Goal: Information Seeking & Learning: Check status

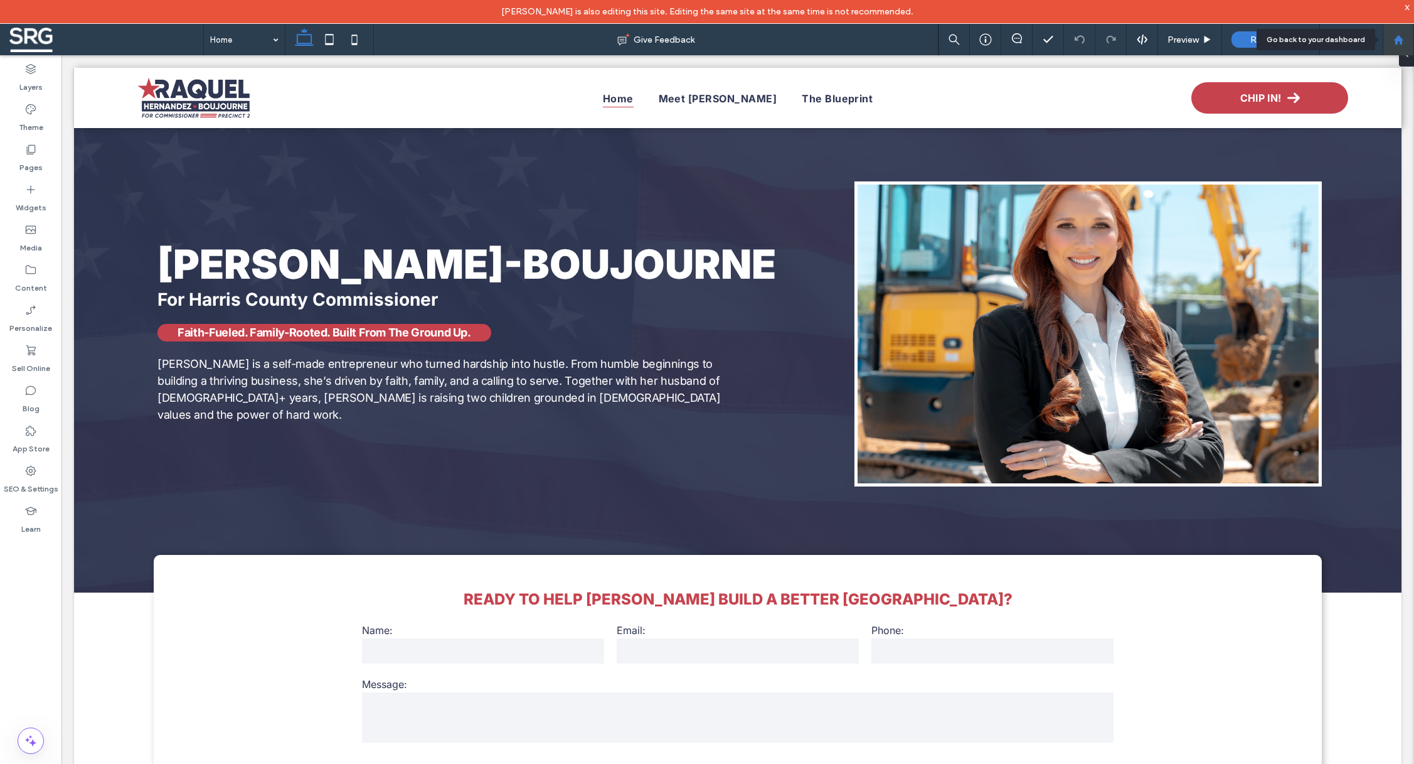
click at [1398, 39] on use at bounding box center [1397, 39] width 9 height 9
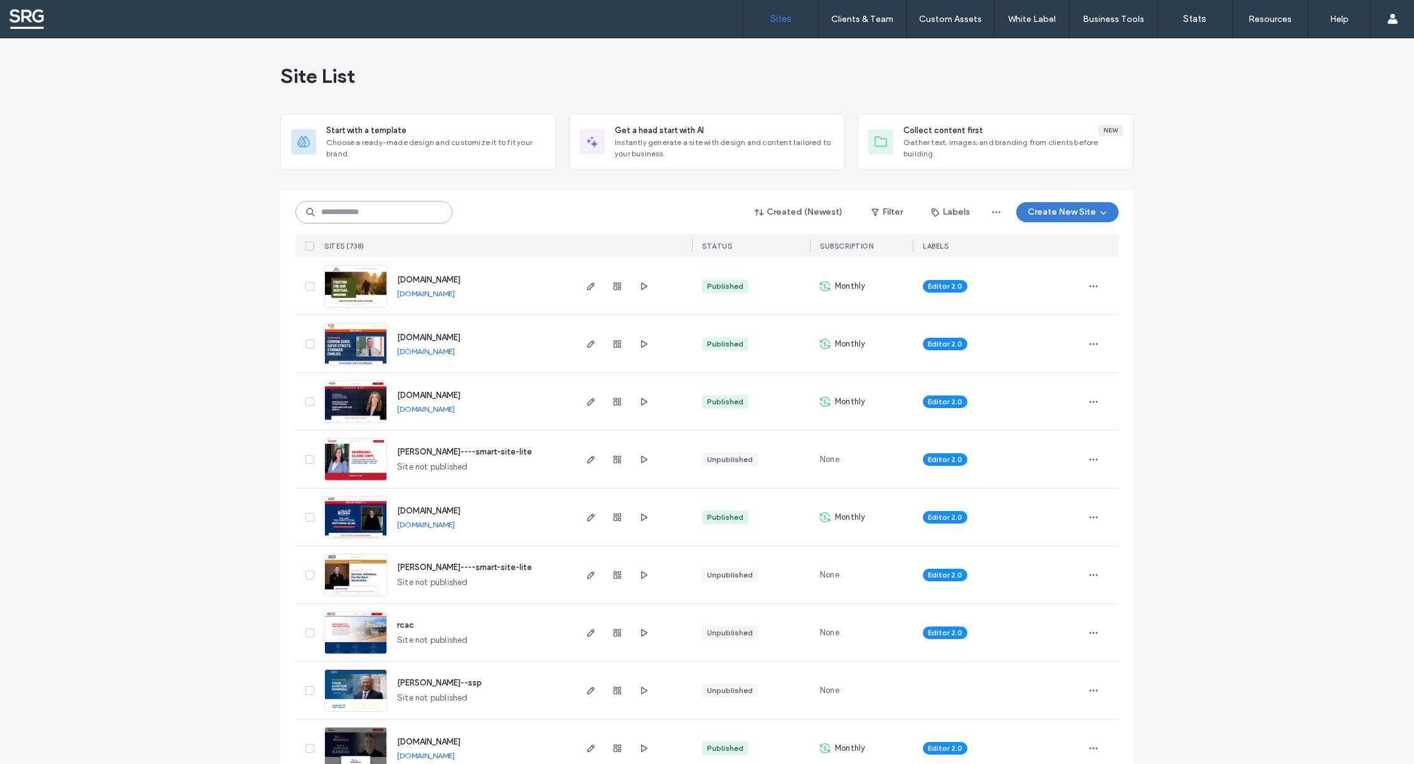
click at [351, 217] on input at bounding box center [374, 212] width 157 height 23
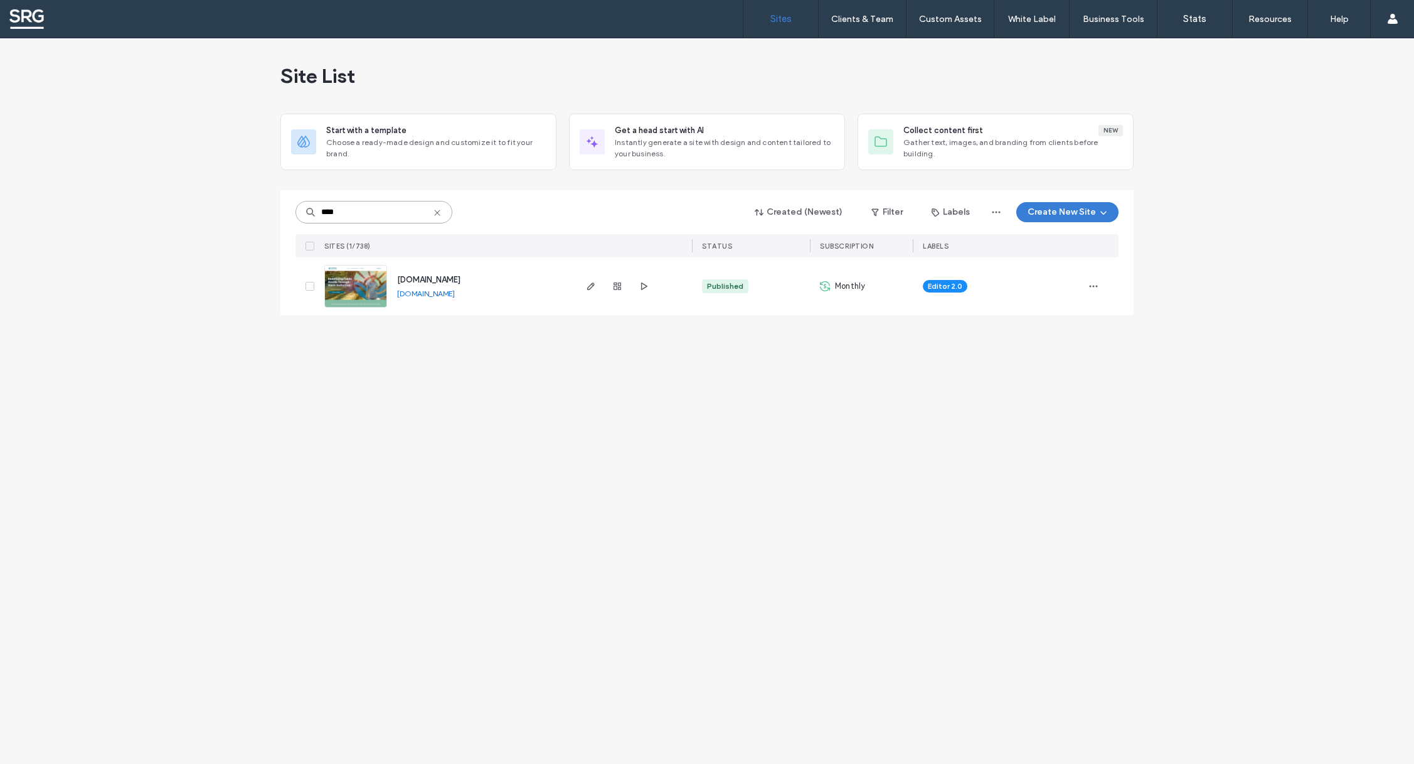
type input "****"
click at [459, 280] on span "[DOMAIN_NAME]" at bounding box center [428, 279] width 63 height 9
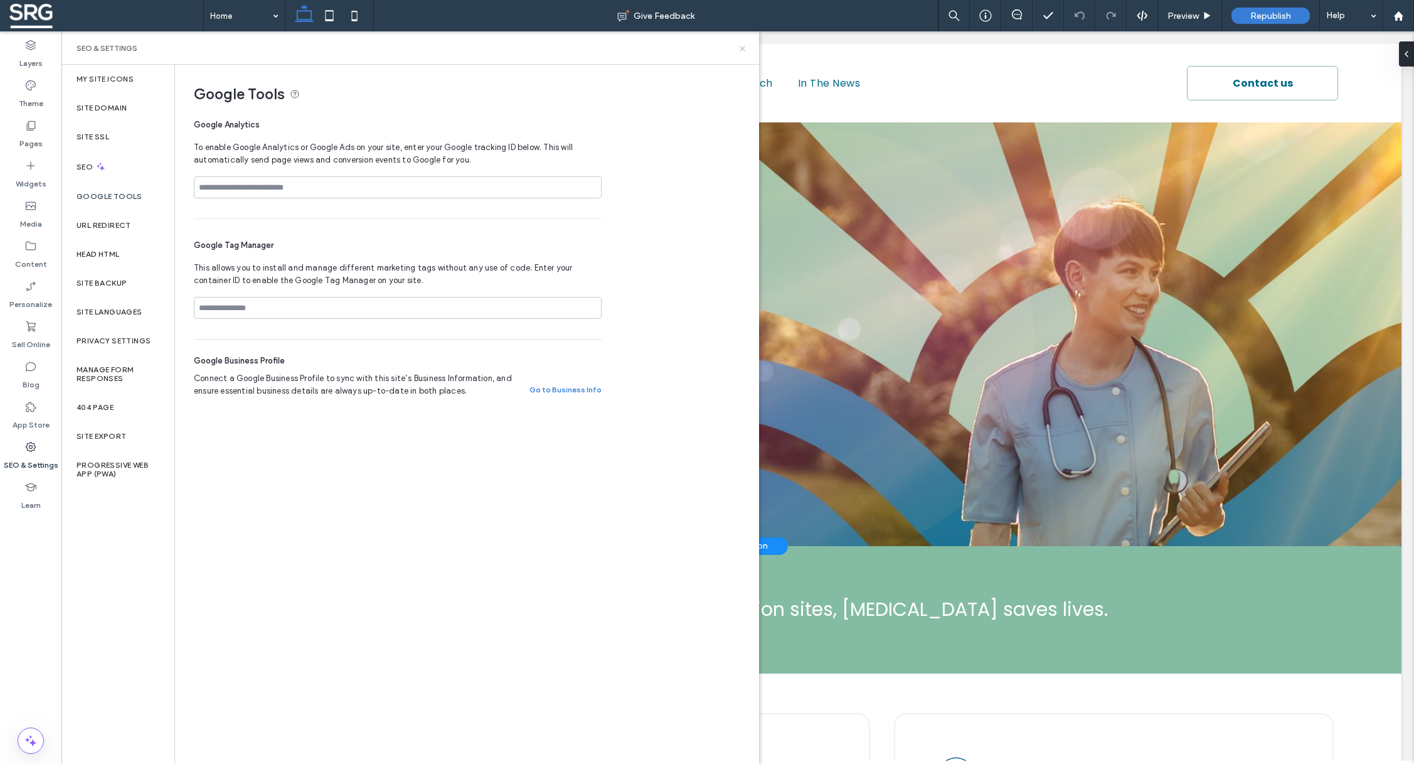
click at [744, 47] on icon at bounding box center [742, 48] width 9 height 9
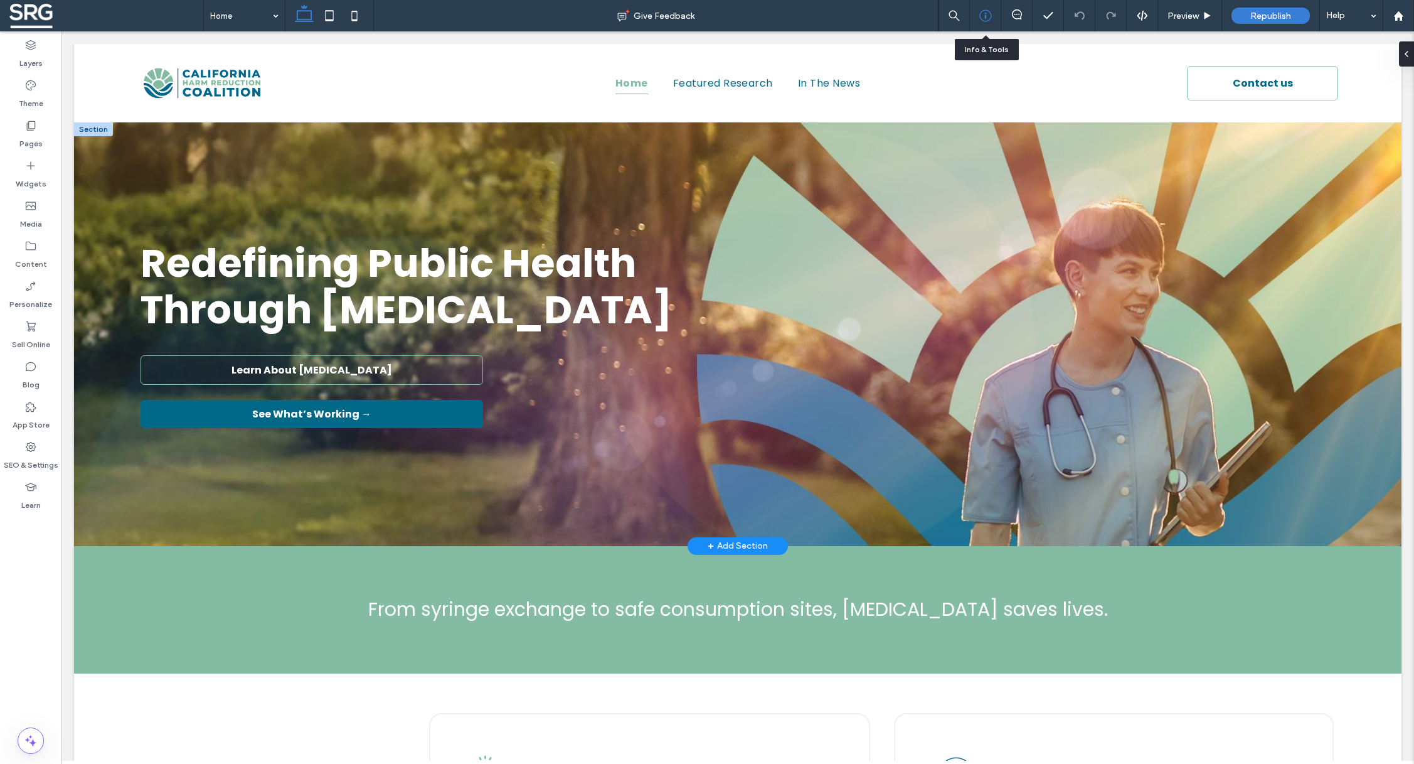
click at [976, 17] on div at bounding box center [985, 15] width 31 height 13
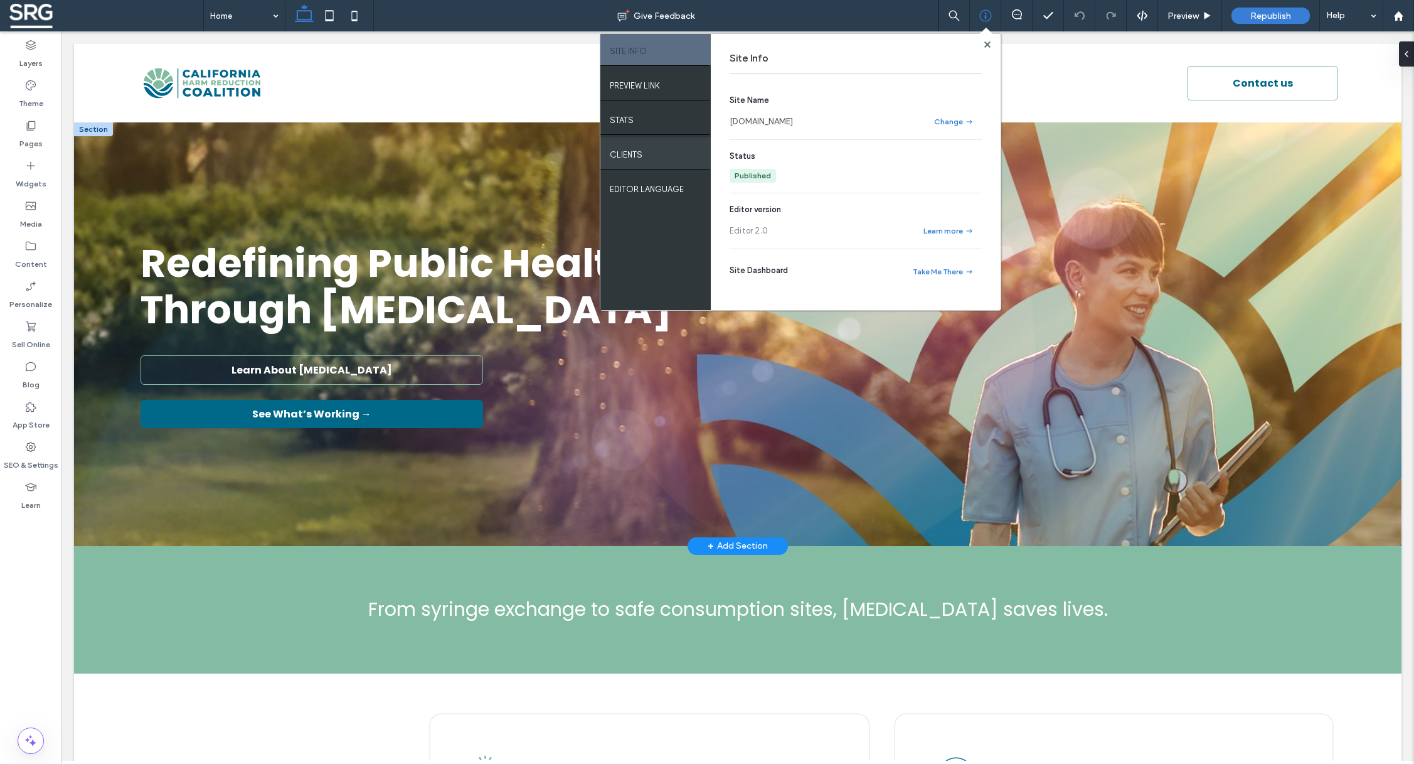
click at [638, 159] on label "Clients" at bounding box center [626, 152] width 33 height 16
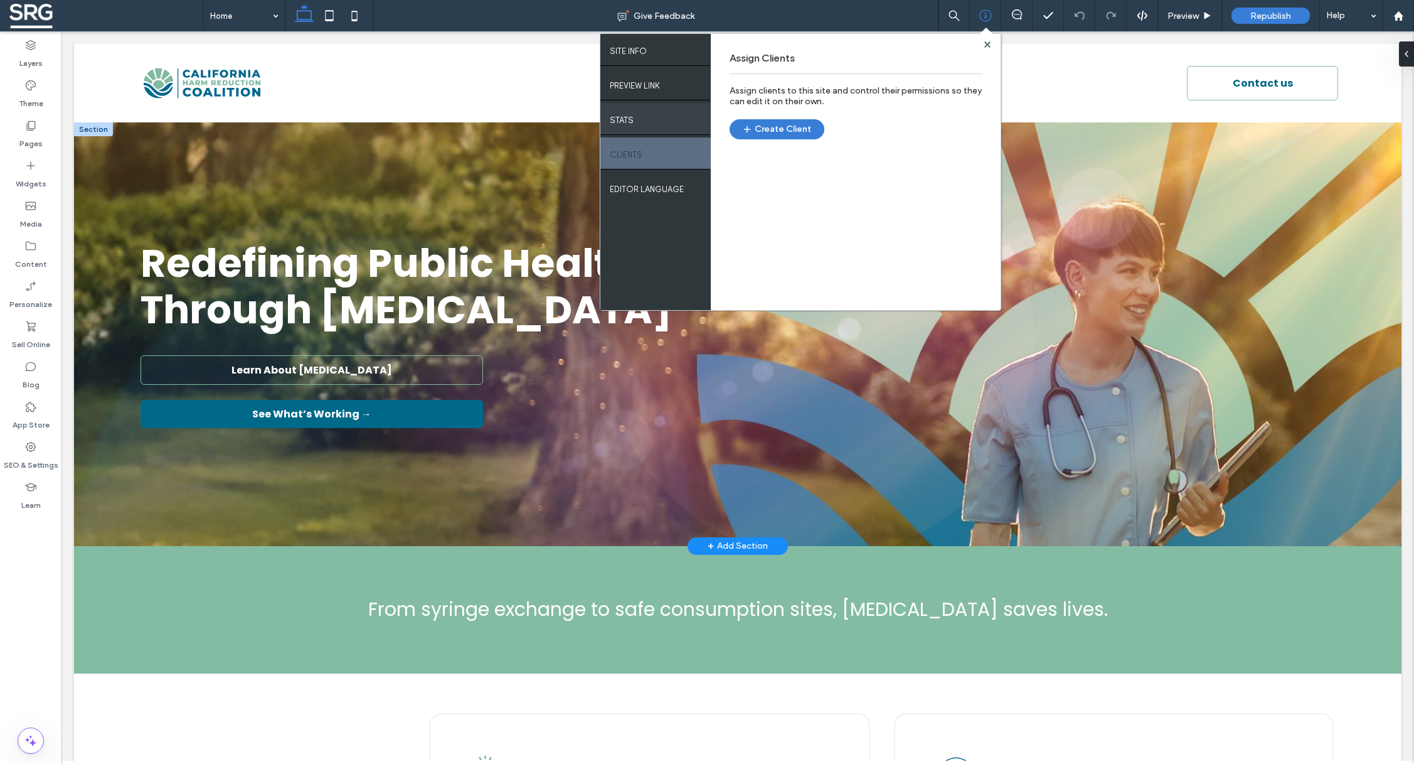
click at [641, 124] on div "STATS" at bounding box center [655, 118] width 110 height 31
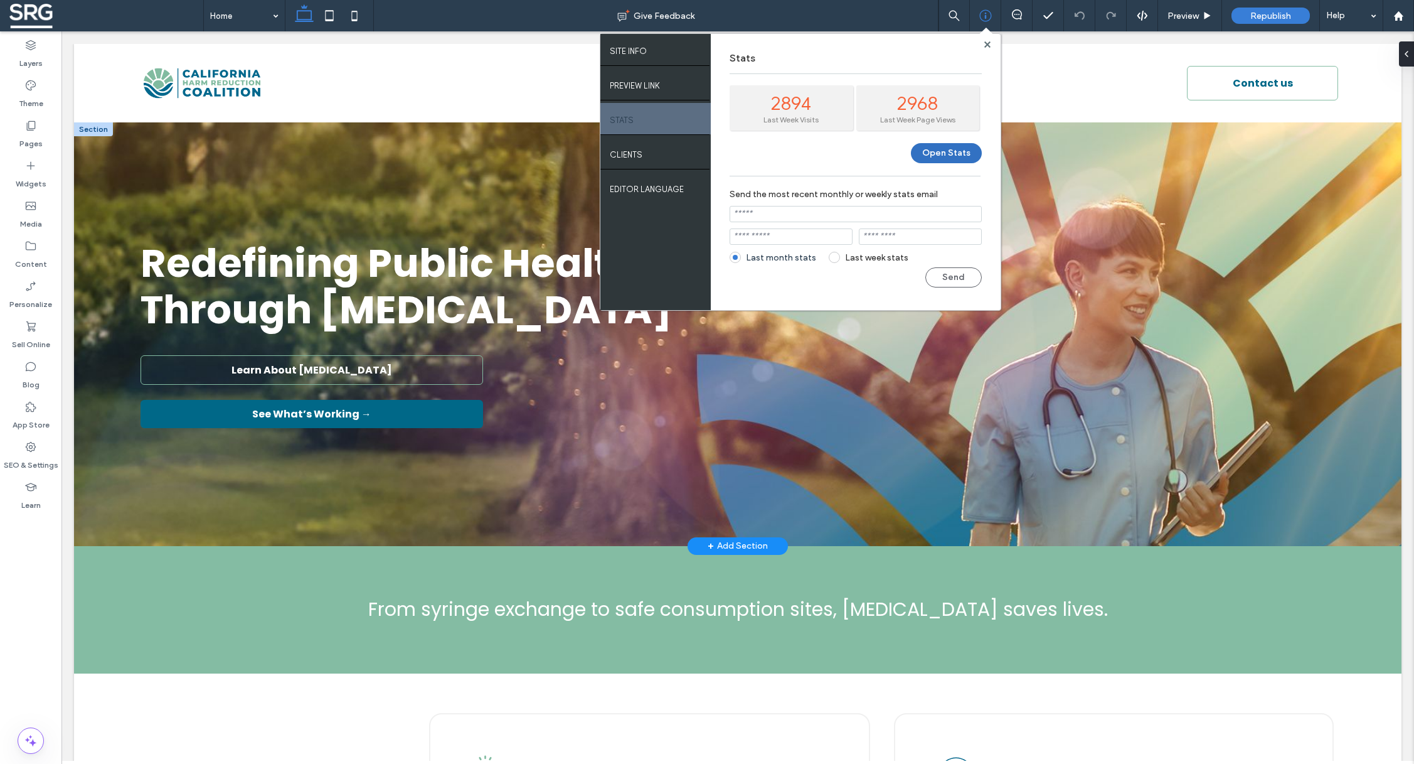
click at [940, 153] on button "Open Stats" at bounding box center [946, 153] width 71 height 20
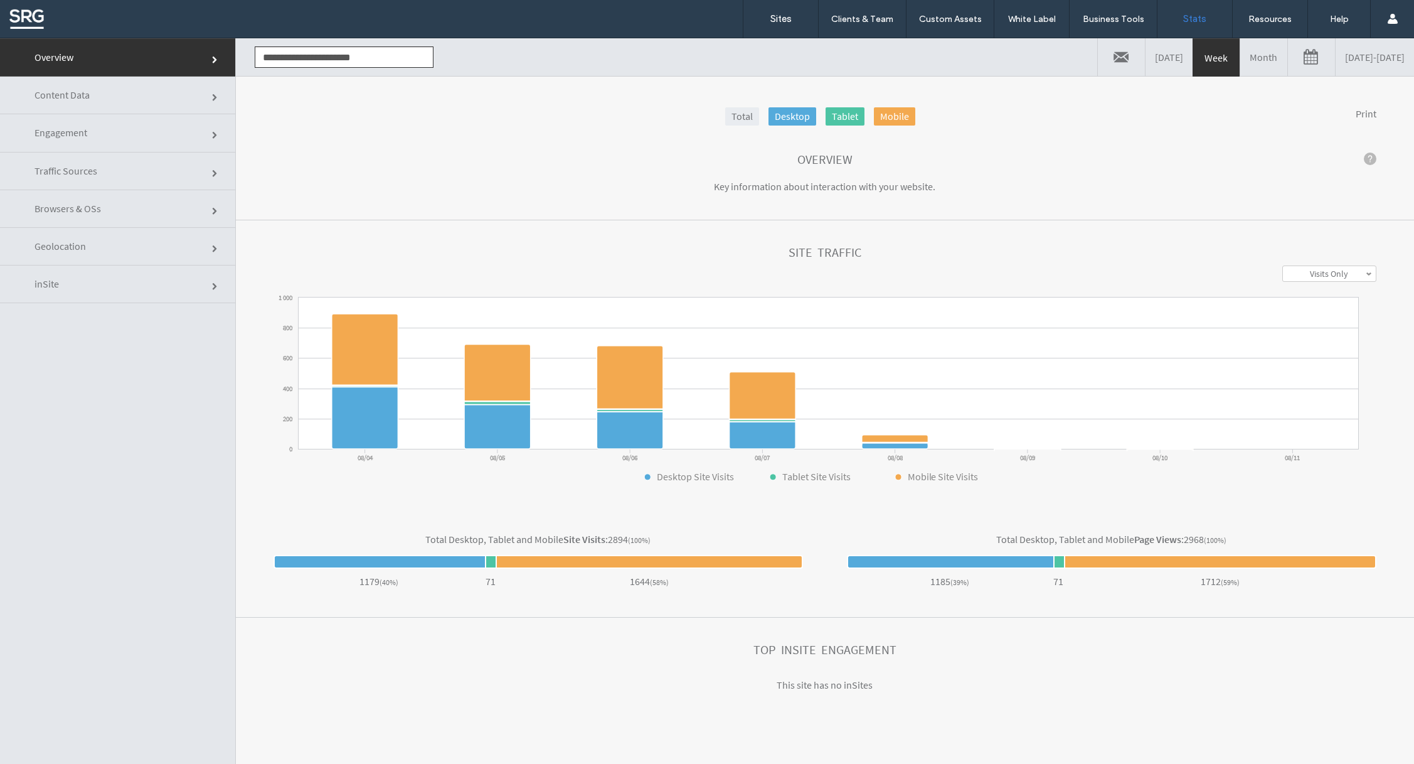
click at [1240, 56] on link "Month" at bounding box center [1263, 57] width 47 height 38
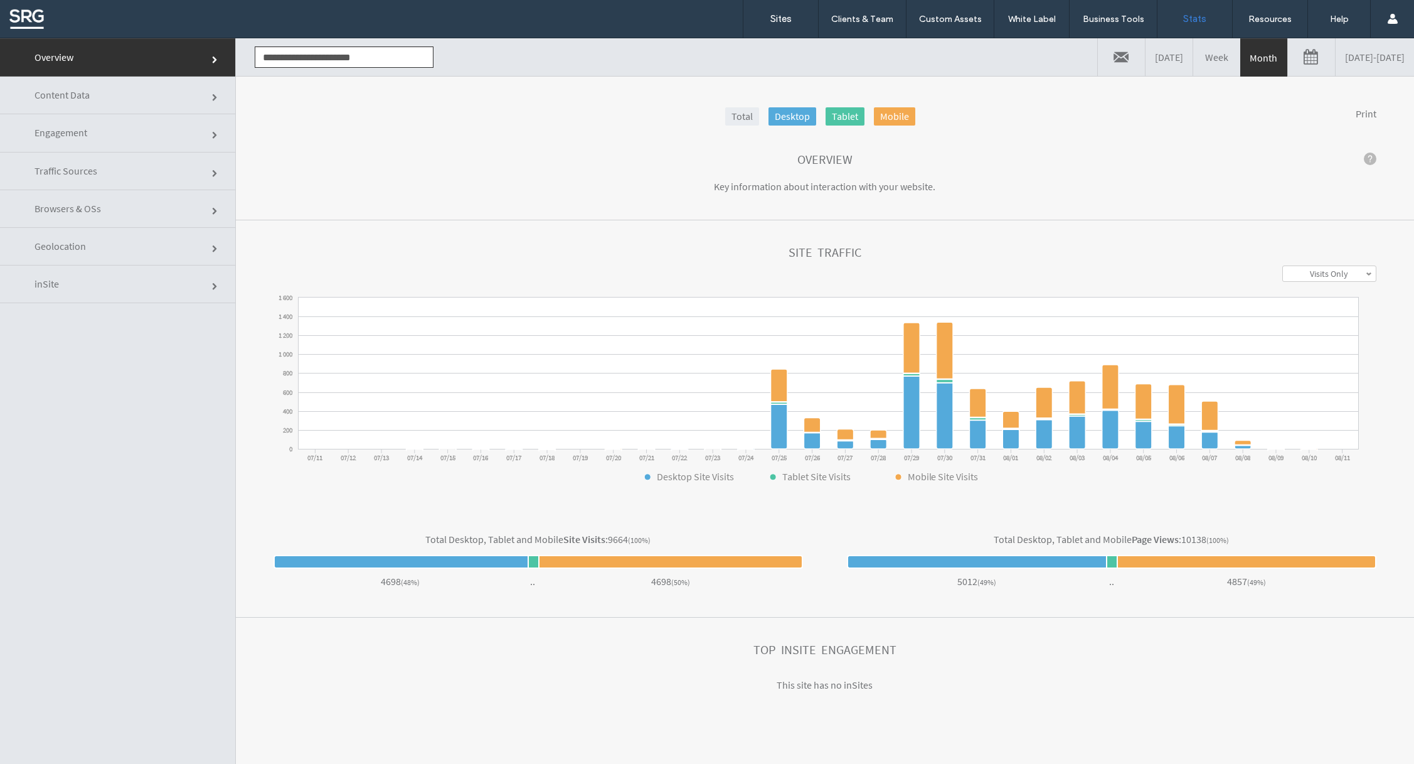
click div "Total Desktop Tablet Mobile Print"
click link "Print"
click at [1366, 276] on span at bounding box center [1369, 273] width 6 height 6
click at [1307, 322] on label "Visits + Views" at bounding box center [1330, 320] width 48 height 11
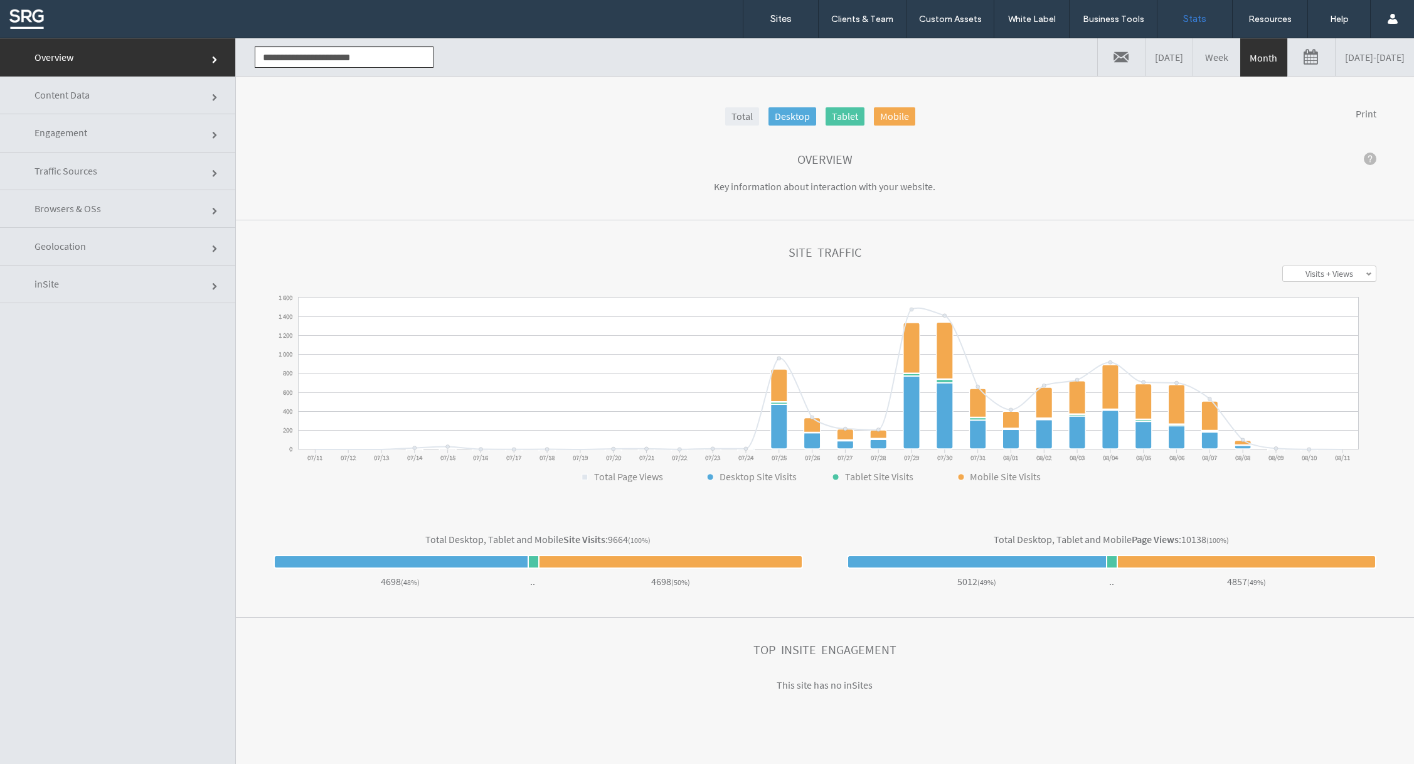
click at [1098, 61] on link at bounding box center [1121, 57] width 47 height 38
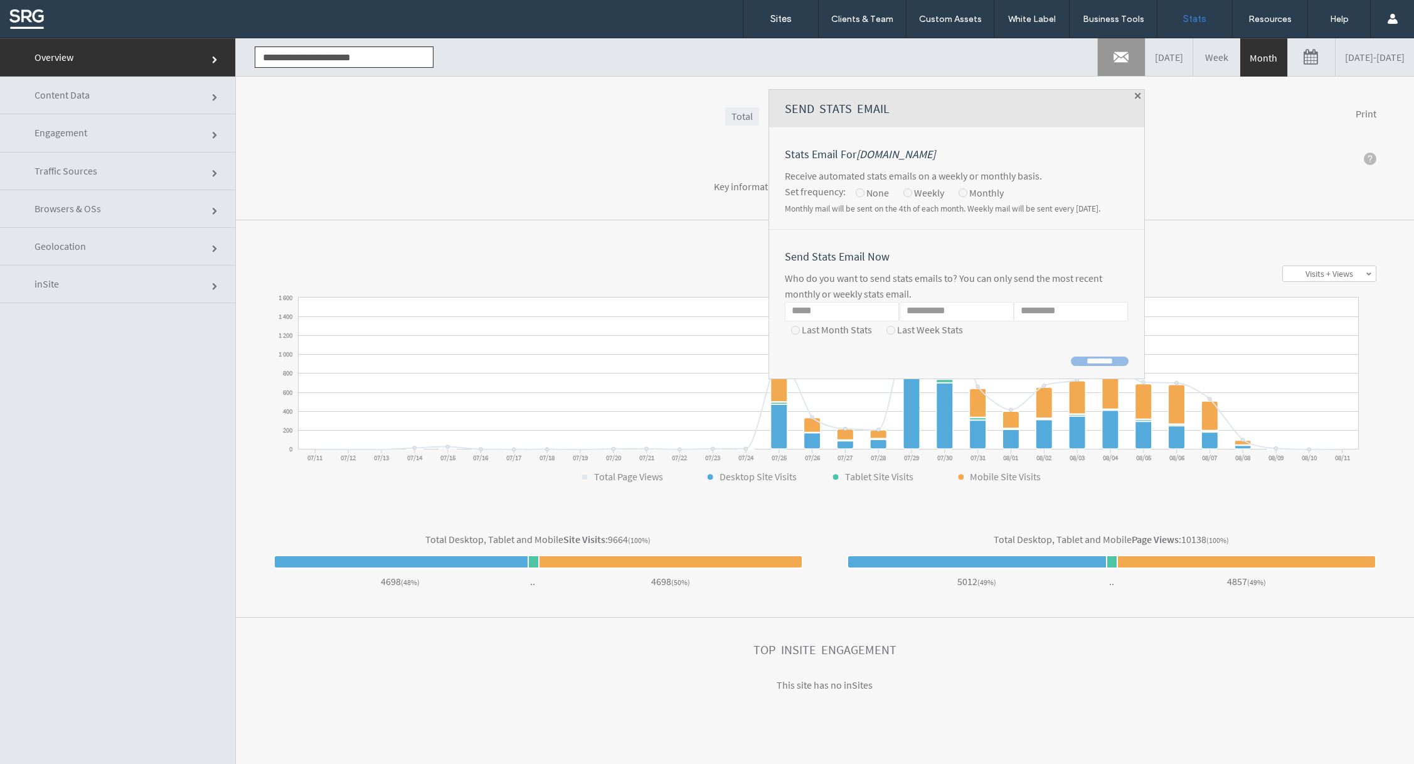
click input "Email"
type input "*"
type input "**********"
type input "****"
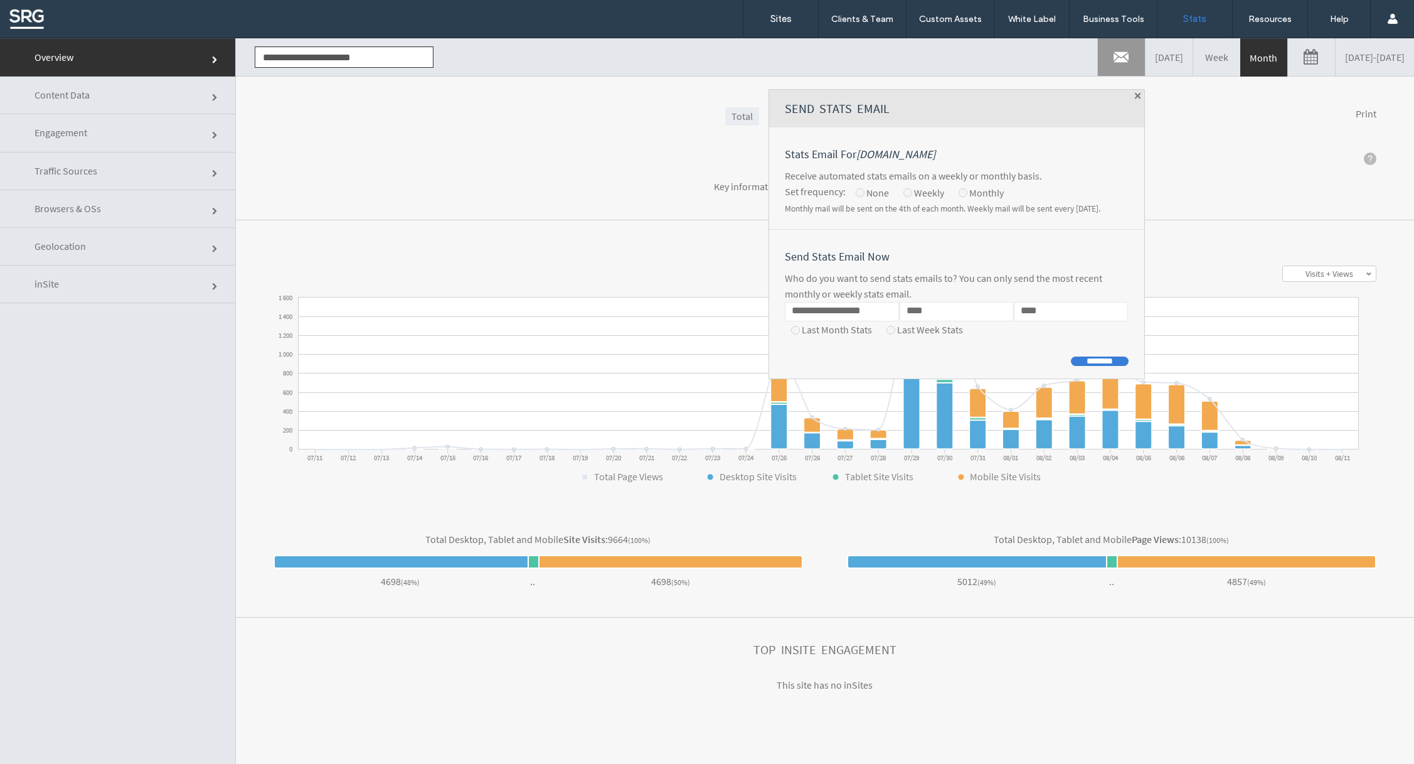
click input "****"
drag, startPoint x: 896, startPoint y: 312, endPoint x: 843, endPoint y: 307, distance: 53.6
click input "****"
click input "********"
click at [1084, 95] on h1 "Send Stats Email" at bounding box center [956, 109] width 375 height 38
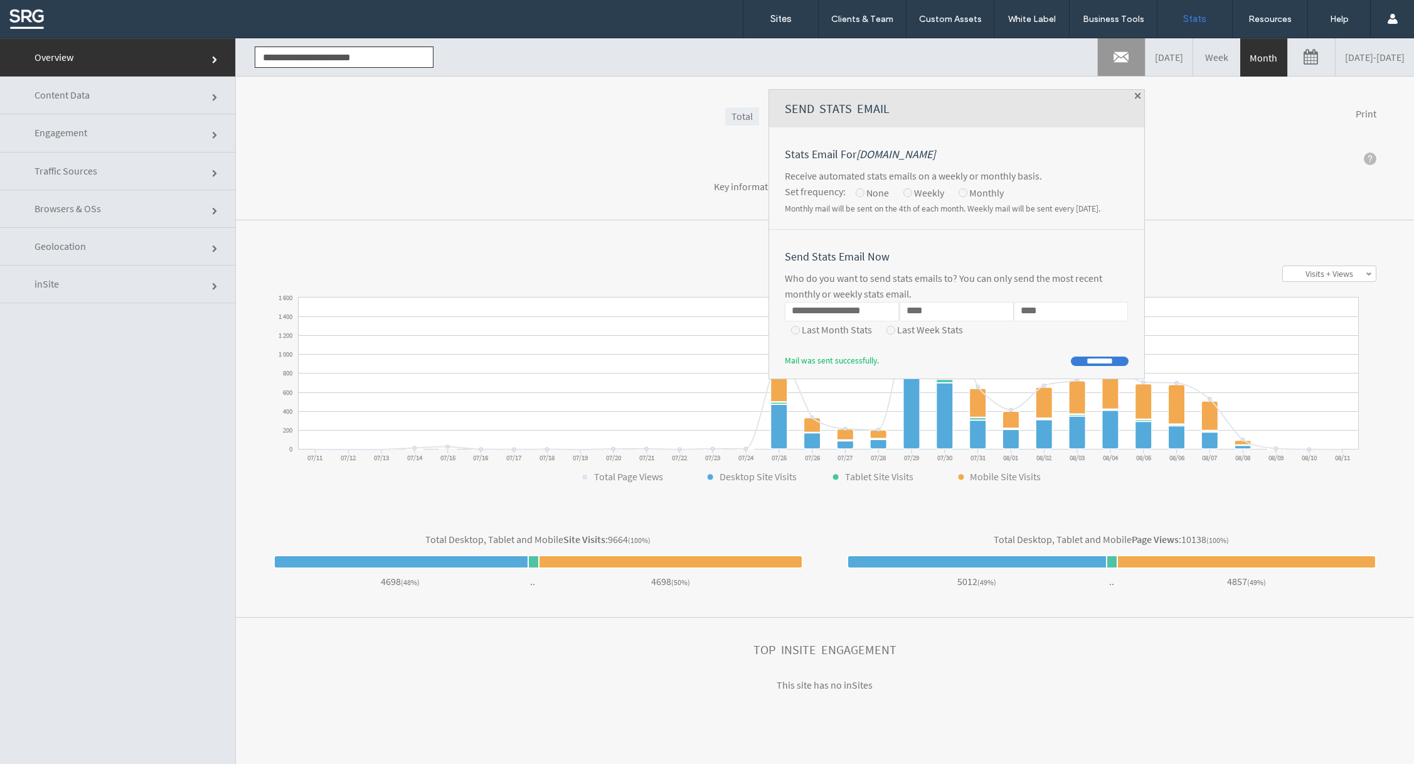
click at [1135, 97] on span at bounding box center [1138, 96] width 6 height 6
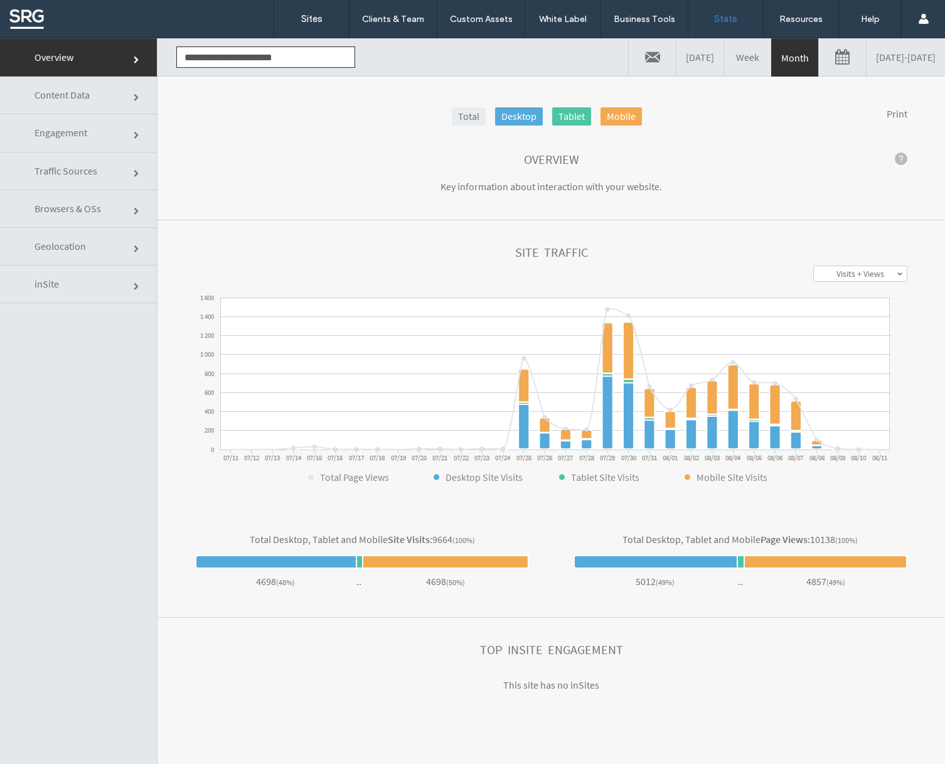
click link
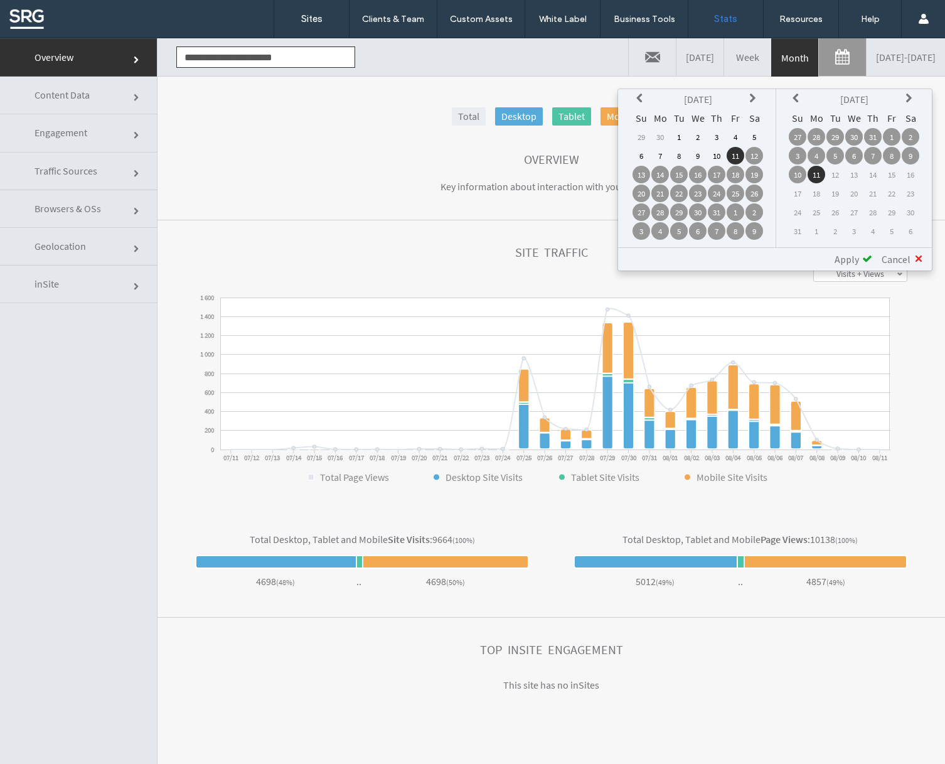
click at [681, 194] on td "22" at bounding box center [679, 193] width 18 height 18
click at [853, 260] on span "Apply" at bounding box center [846, 259] width 24 height 13
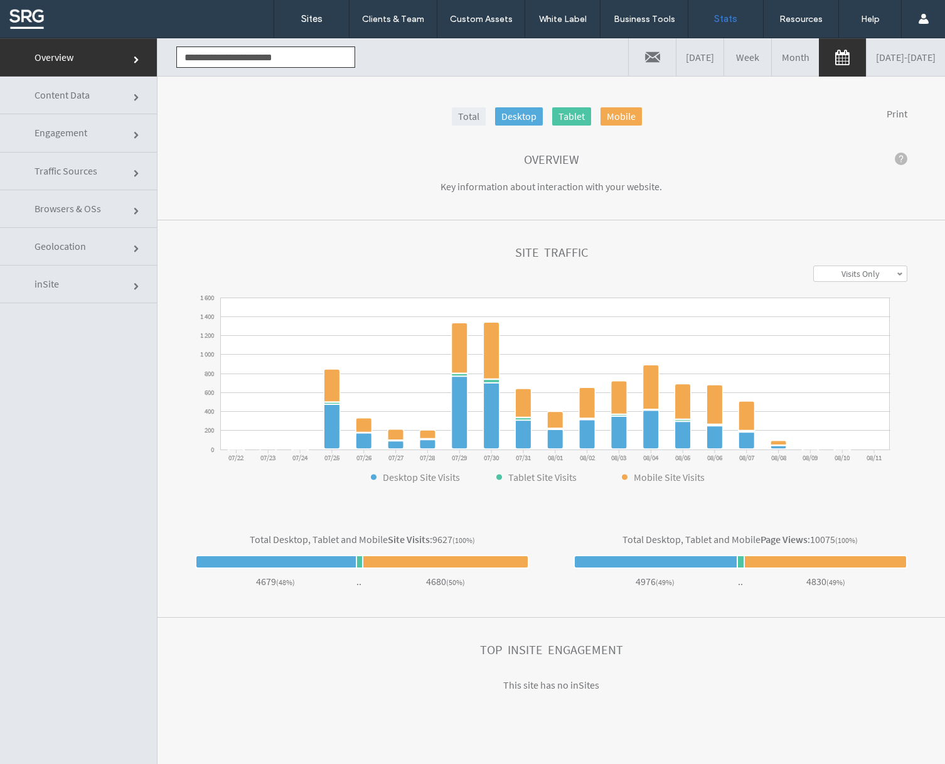
click at [876, 275] on link "Visits Only" at bounding box center [860, 273] width 93 height 15
click at [857, 324] on label "Visits + Views" at bounding box center [860, 320] width 48 height 11
click at [134, 94] on span "Content Data" at bounding box center [138, 98] width 8 height 8
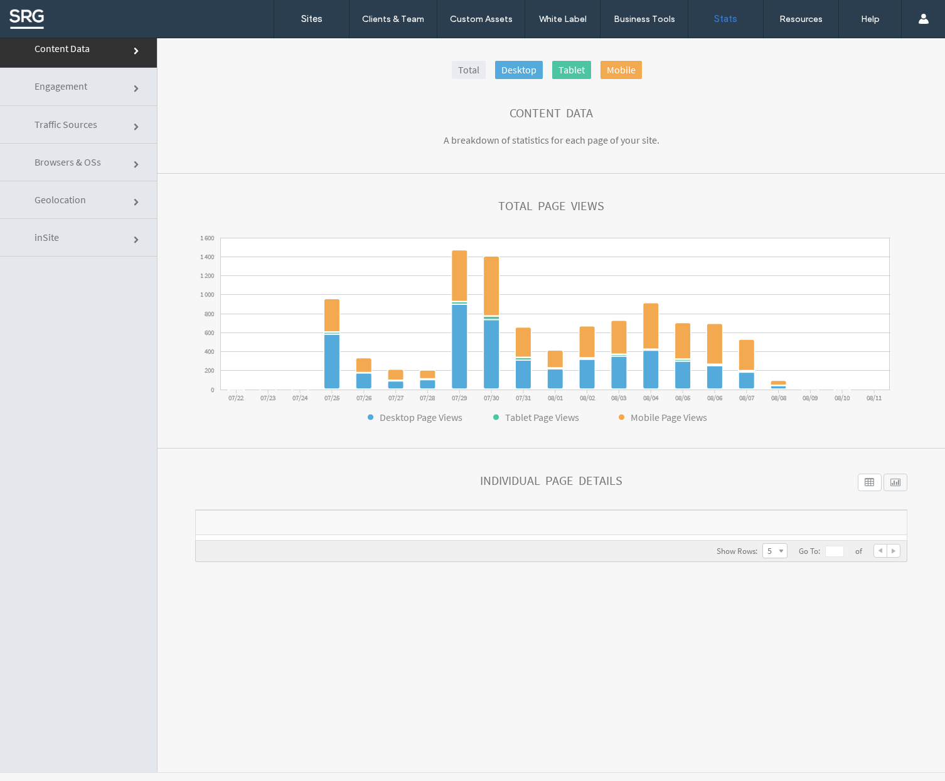
scroll to position [53, 0]
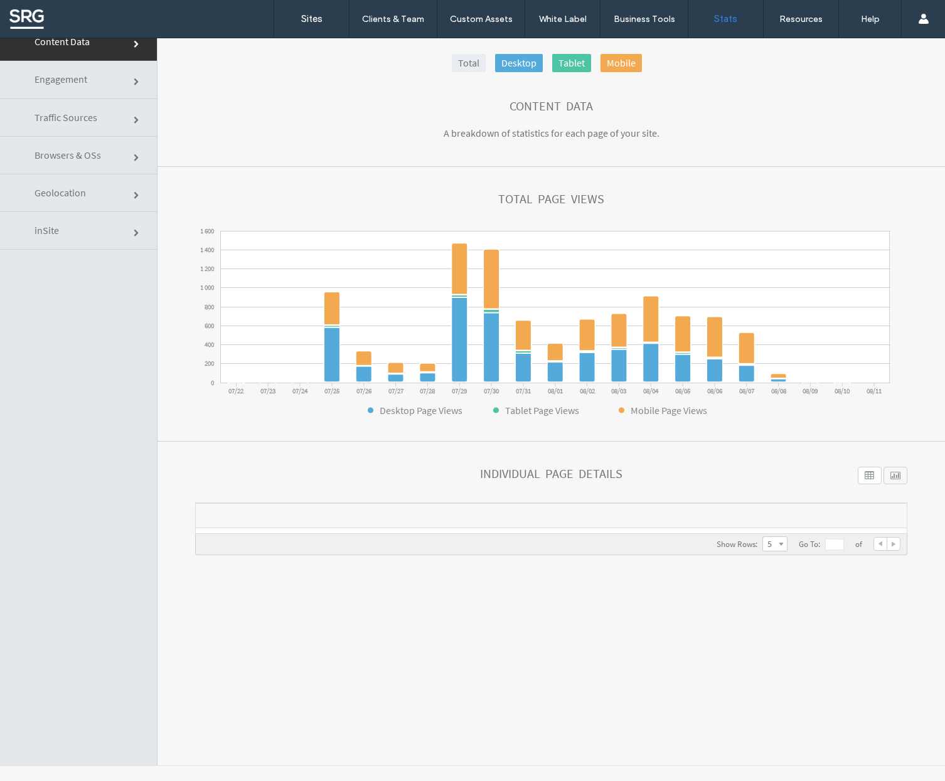
click div
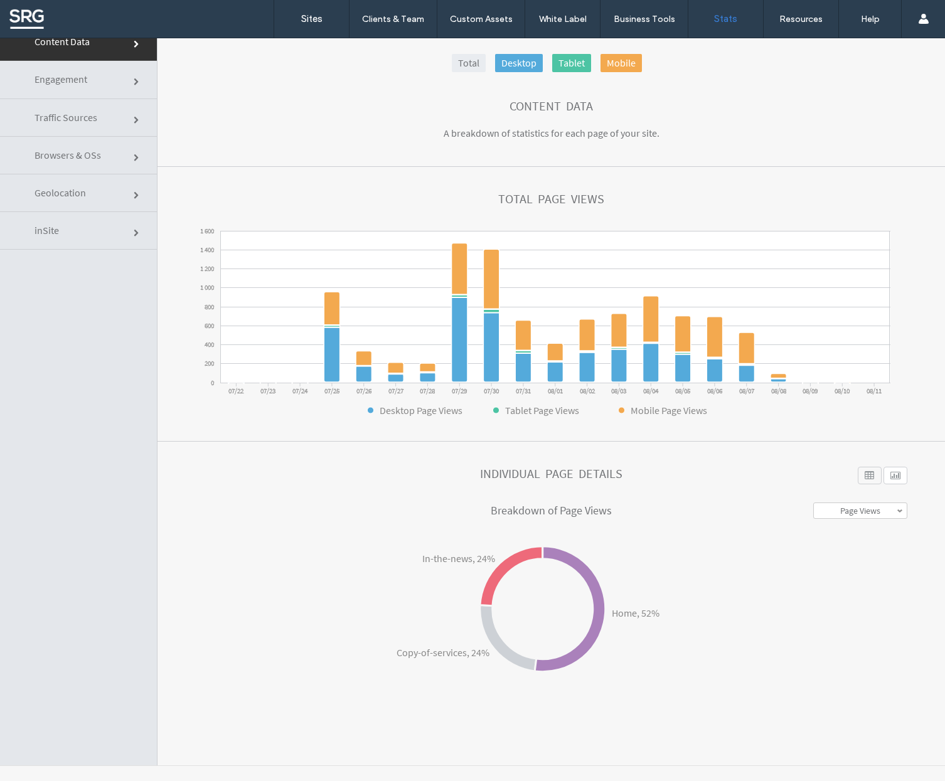
click div
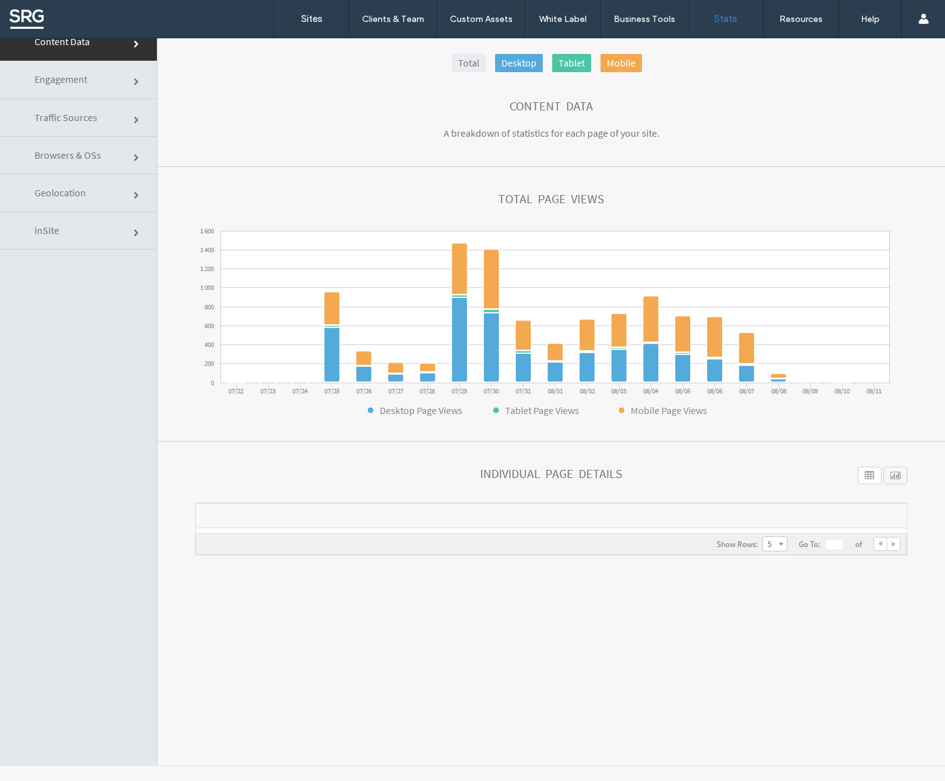
click div
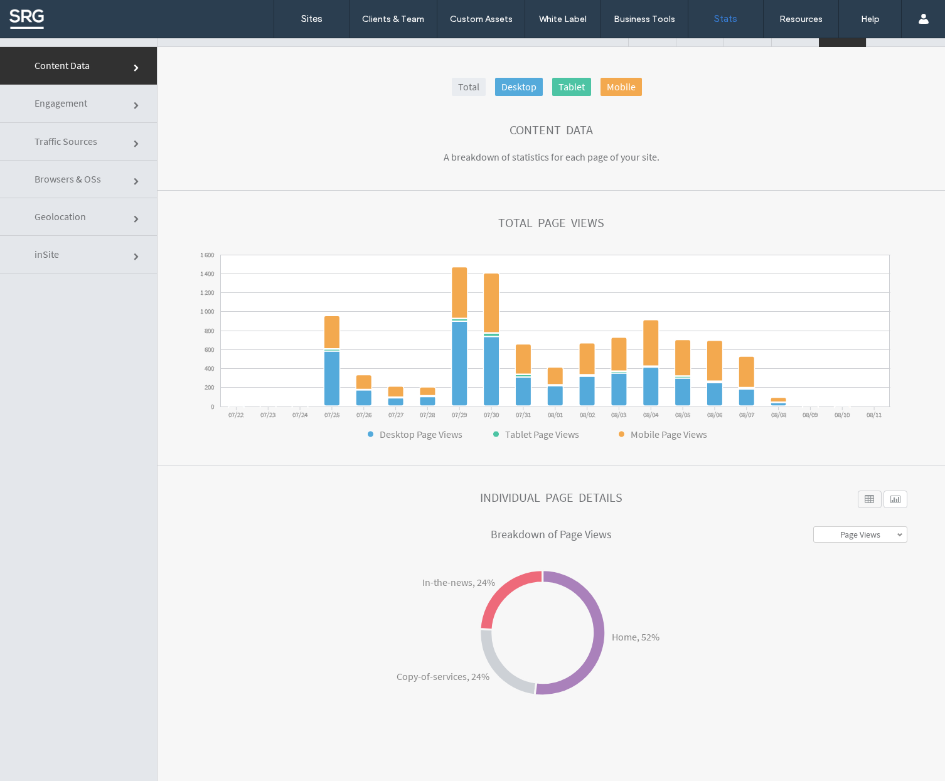
scroll to position [32, 0]
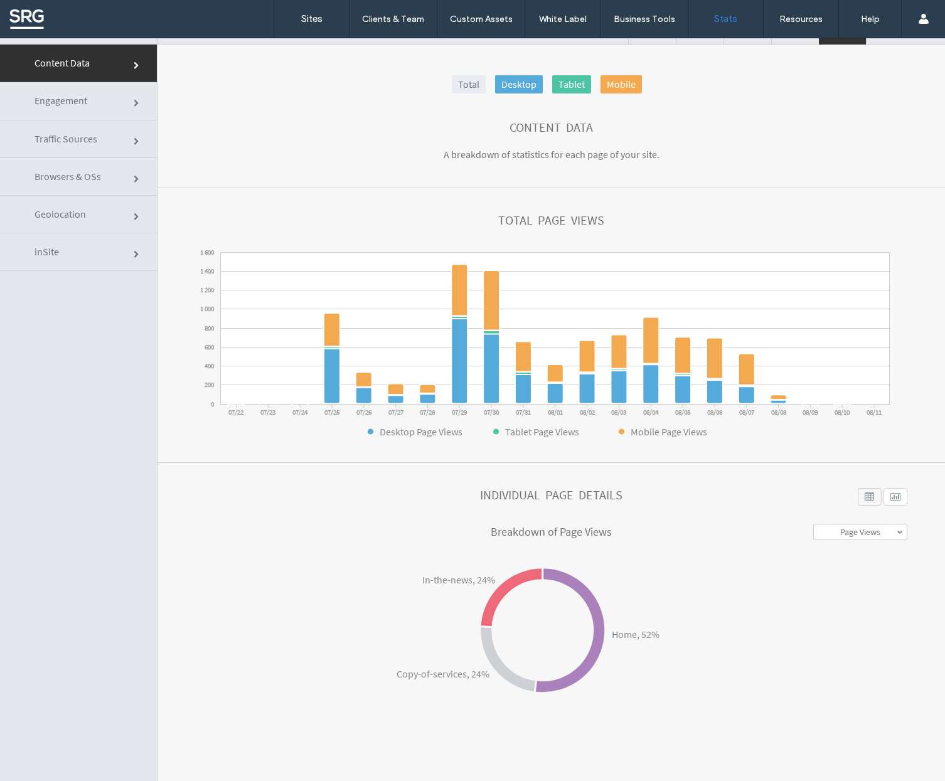
click at [844, 539] on link "Page Views" at bounding box center [860, 532] width 93 height 15
click at [843, 562] on label "Unique Page Views" at bounding box center [860, 563] width 69 height 11
click at [134, 100] on span "Engagement" at bounding box center [138, 104] width 8 height 8
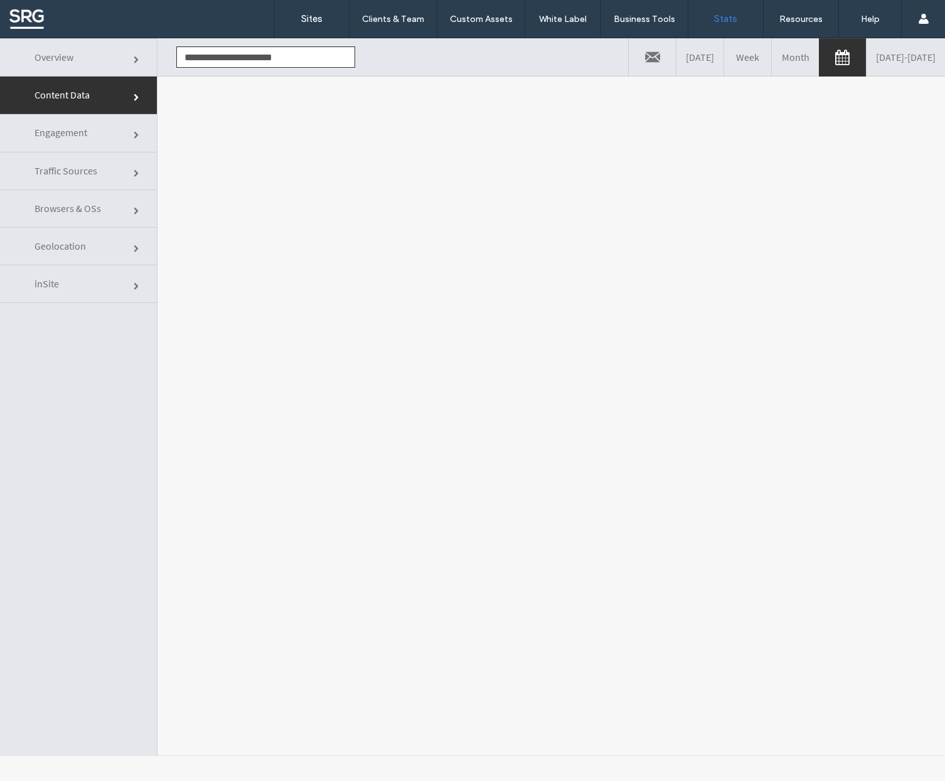
scroll to position [0, 0]
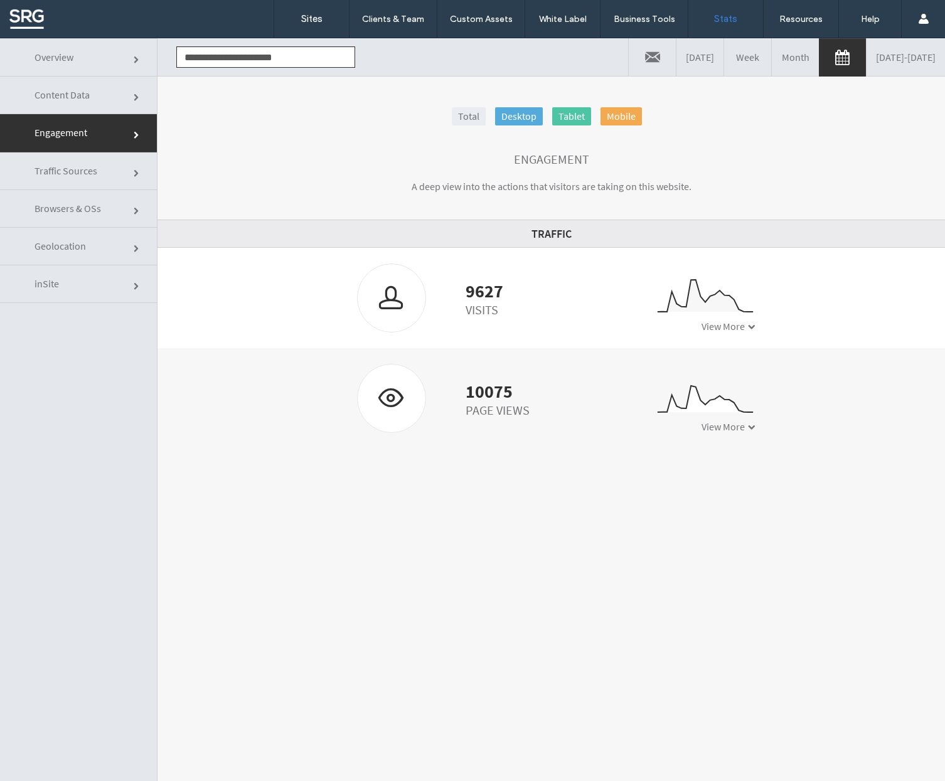
click at [134, 173] on span "Traffic Sources" at bounding box center [138, 174] width 8 height 8
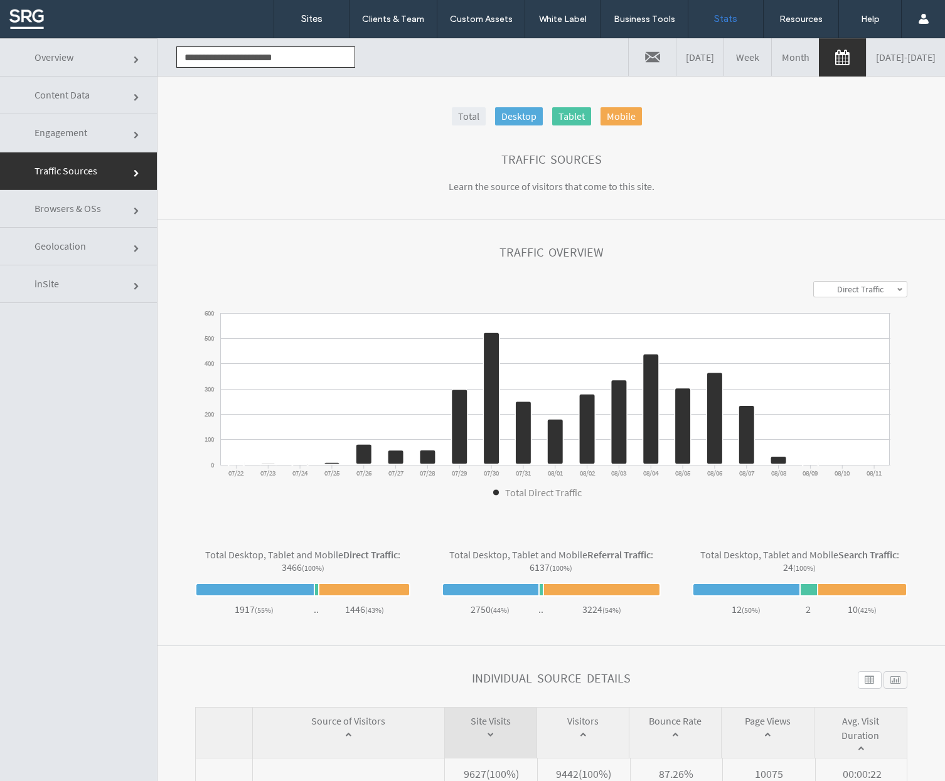
click at [872, 293] on link "Direct Traffic" at bounding box center [860, 289] width 93 height 15
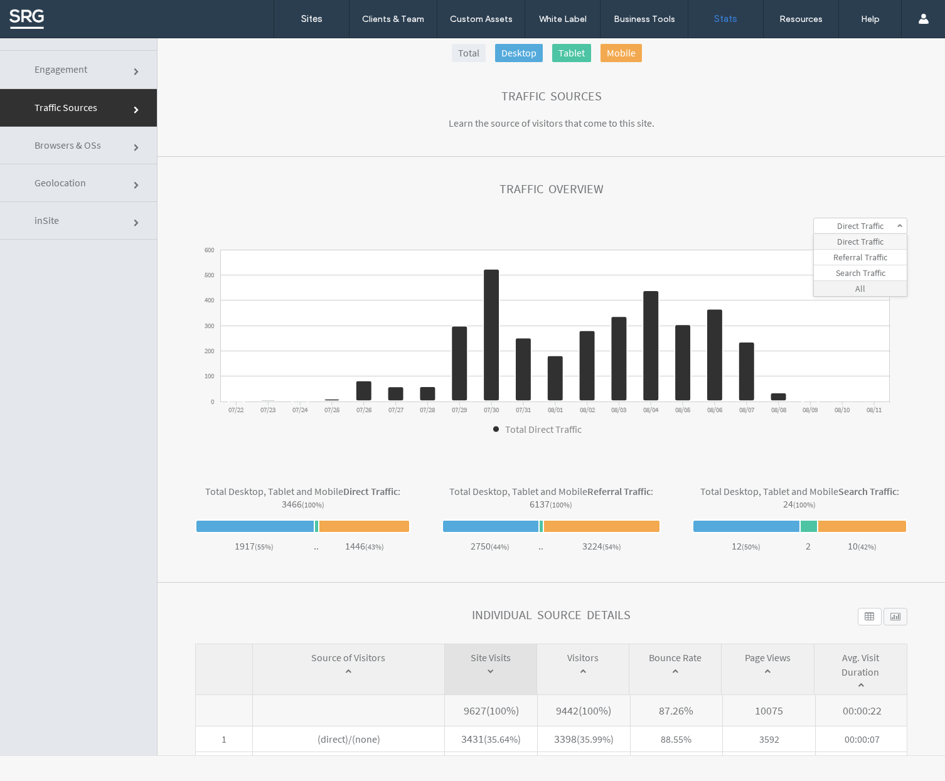
click at [848, 291] on link "All" at bounding box center [860, 288] width 93 height 15
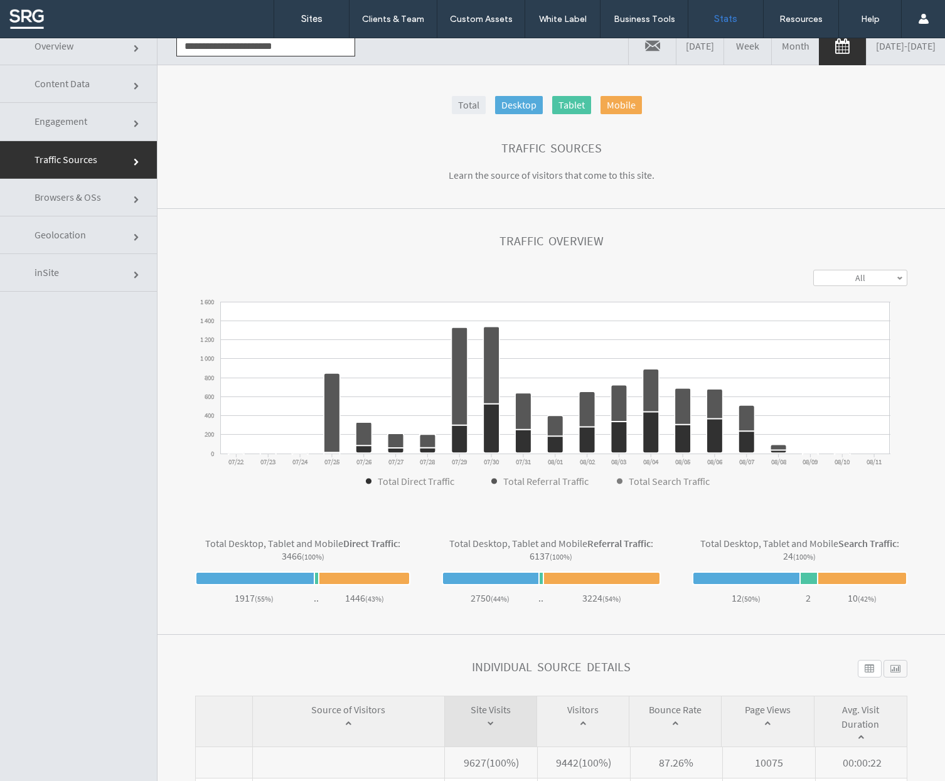
scroll to position [10, 0]
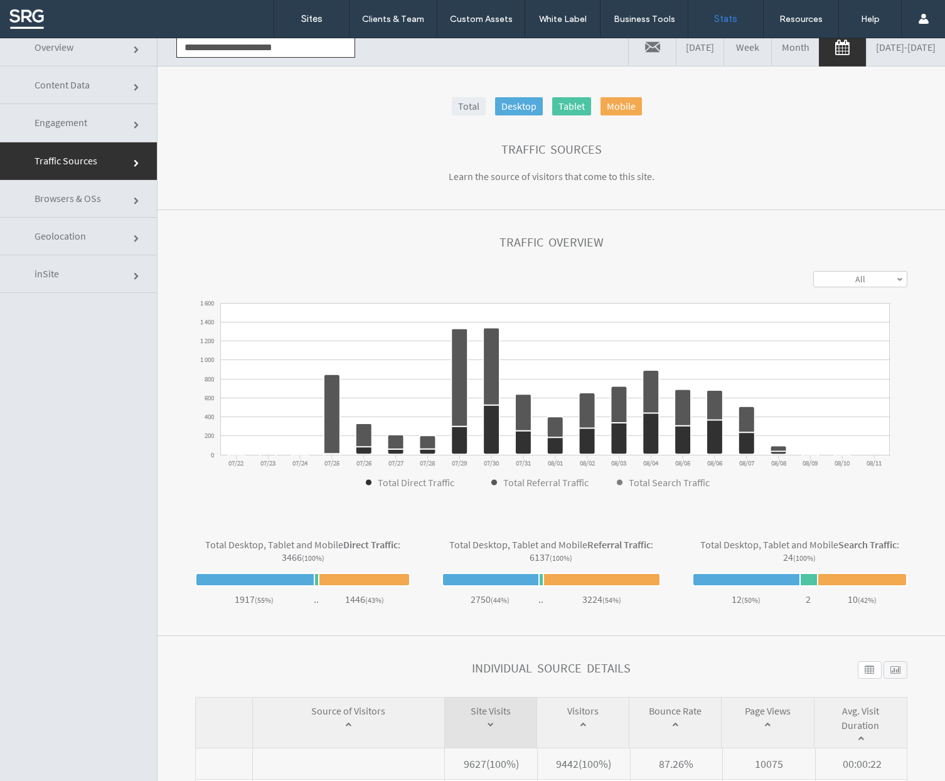
click at [846, 274] on link "All" at bounding box center [860, 279] width 93 height 15
click at [845, 325] on label "Search Traffic" at bounding box center [861, 326] width 50 height 11
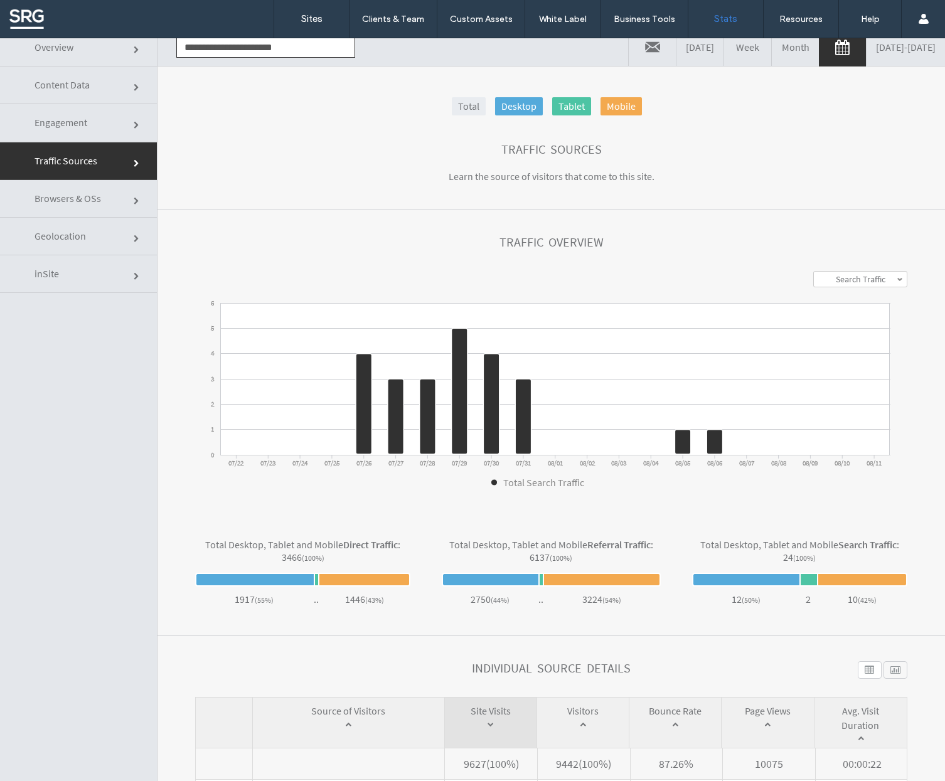
click at [846, 280] on label "Search Traffic" at bounding box center [861, 279] width 50 height 11
click at [846, 315] on label "Referral Traffic" at bounding box center [860, 310] width 54 height 11
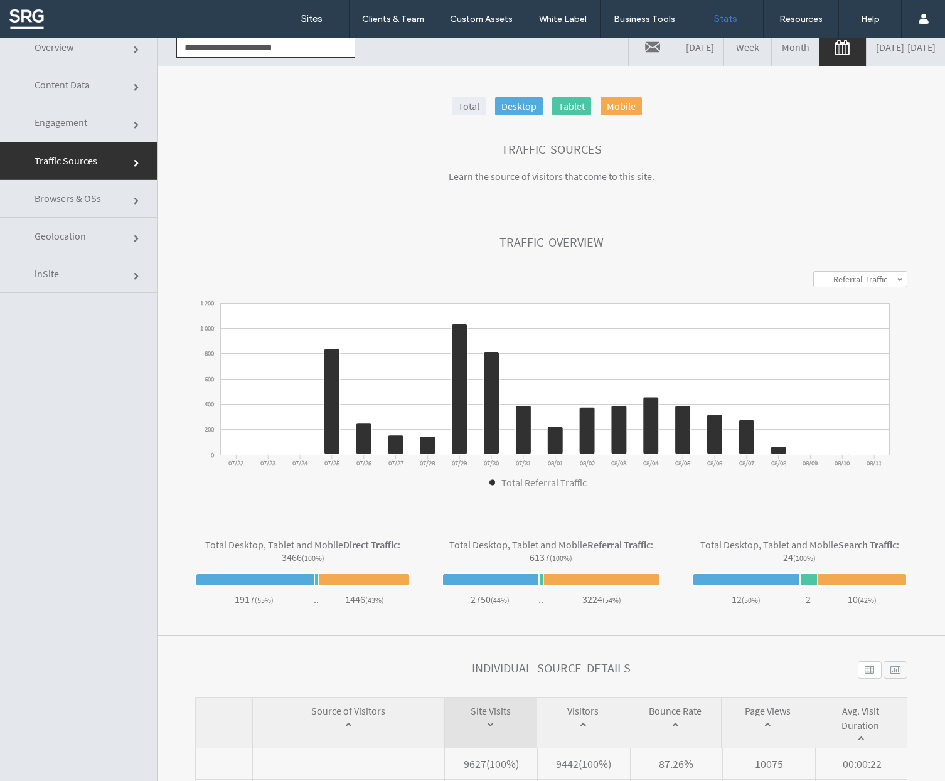
click at [843, 281] on label "Referral Traffic" at bounding box center [860, 279] width 54 height 11
click at [841, 294] on label "Direct Traffic" at bounding box center [860, 294] width 46 height 11
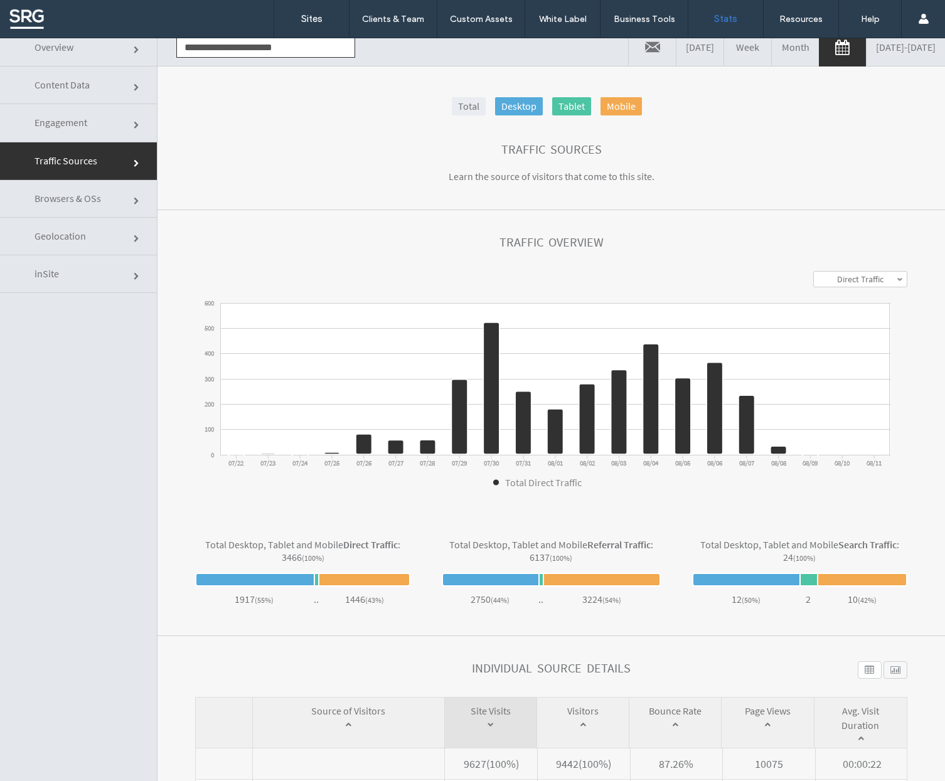
click at [841, 282] on label "Direct Traffic" at bounding box center [860, 279] width 46 height 11
click at [855, 340] on label "All" at bounding box center [860, 341] width 10 height 11
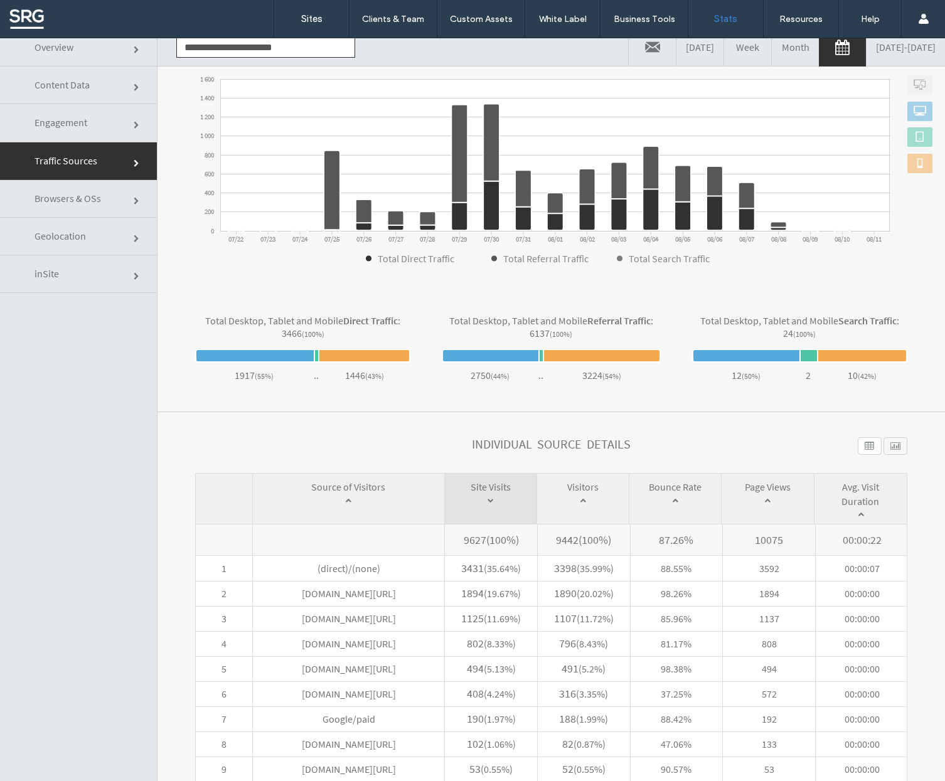
click div
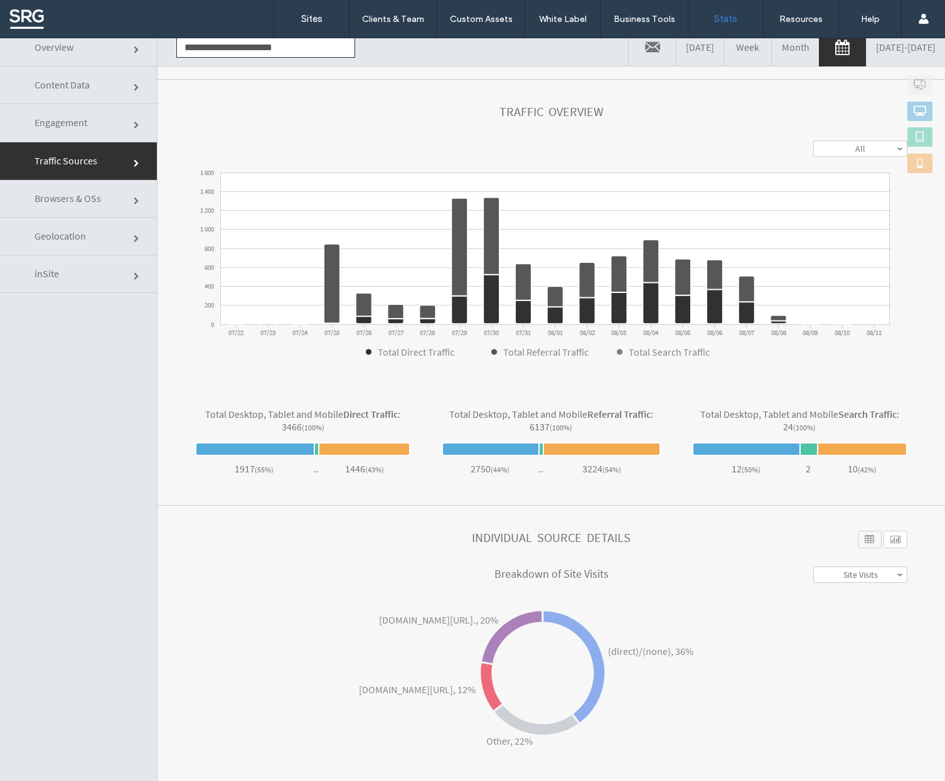
scroll to position [132, 0]
click div
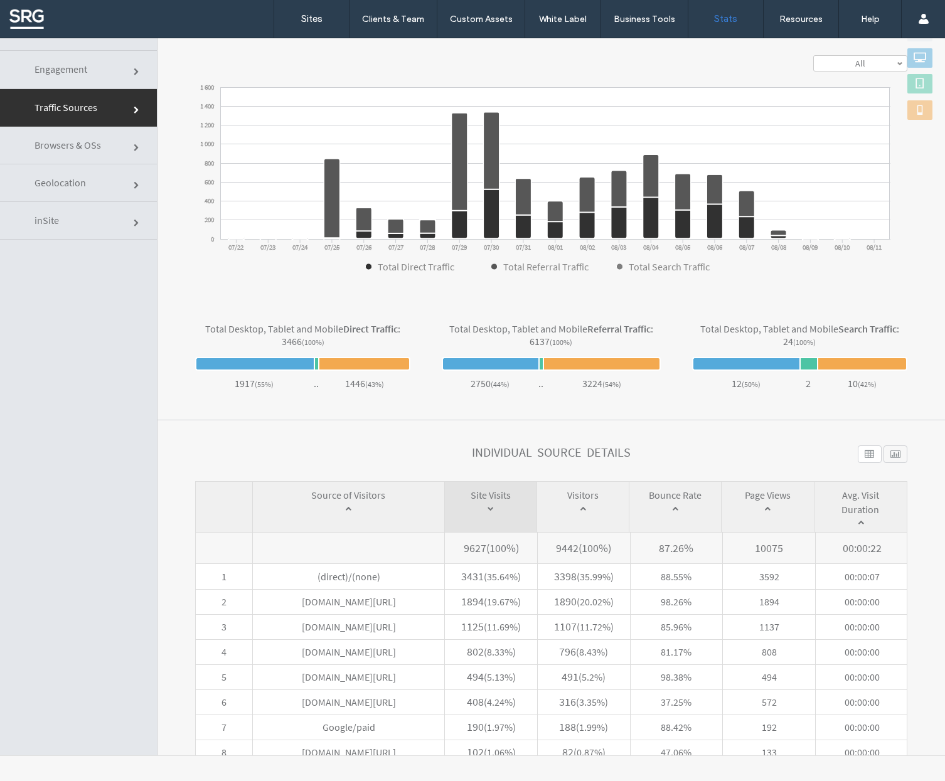
scroll to position [171, 0]
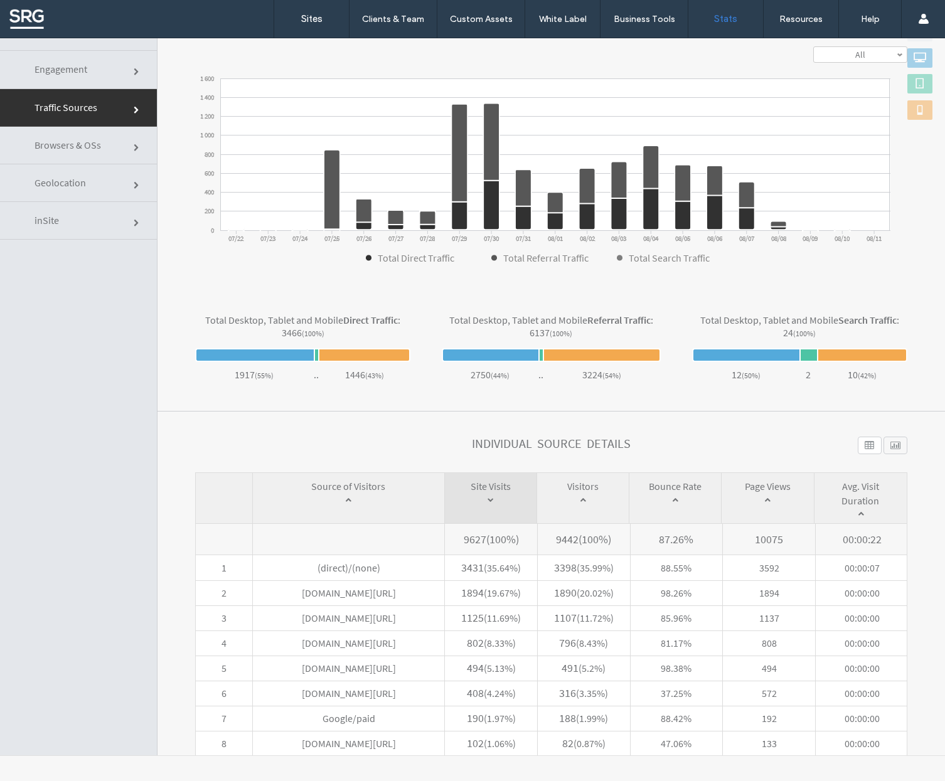
click at [913, 113] on span at bounding box center [919, 109] width 13 height 13
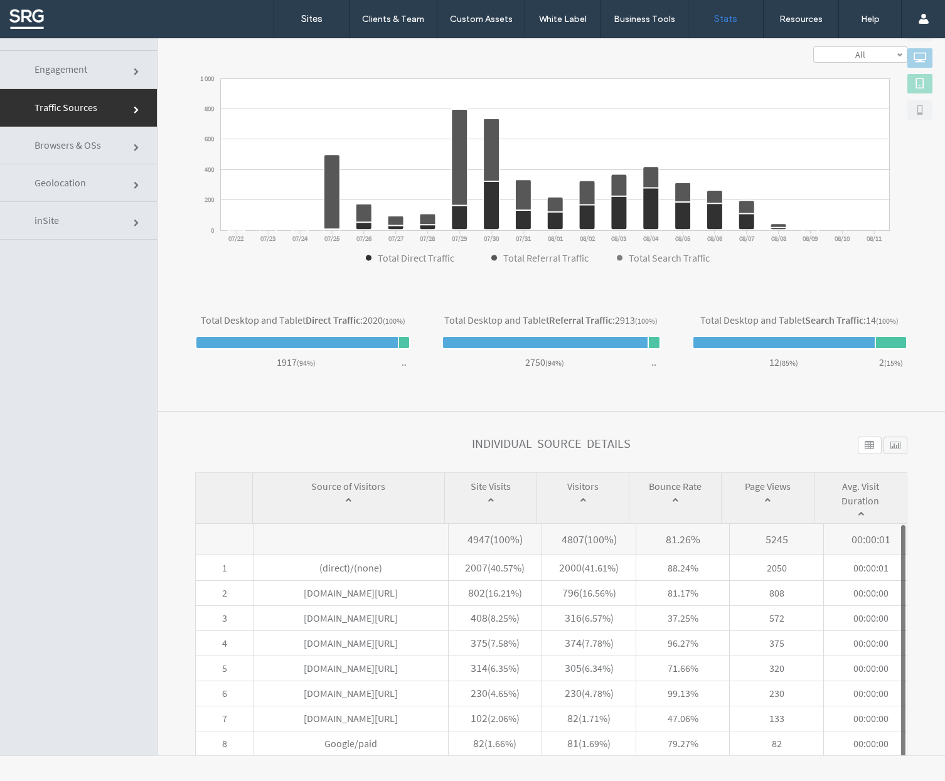
drag, startPoint x: 911, startPoint y: 88, endPoint x: 910, endPoint y: 52, distance: 36.4
click at [913, 88] on span at bounding box center [919, 83] width 13 height 13
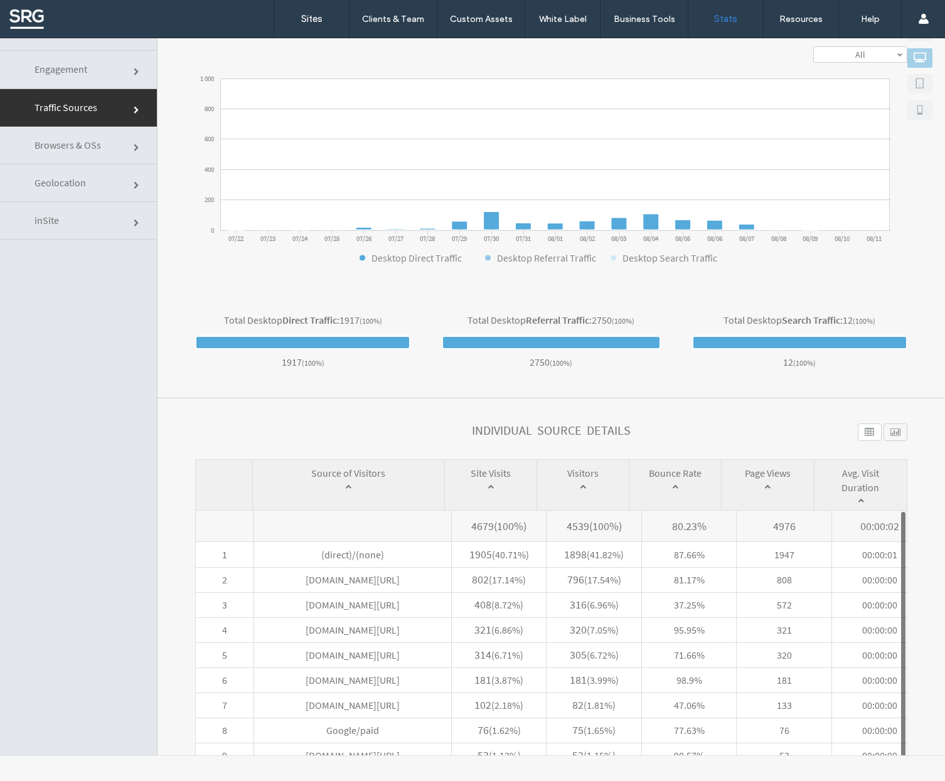
click at [910, 50] on link at bounding box center [919, 57] width 25 height 19
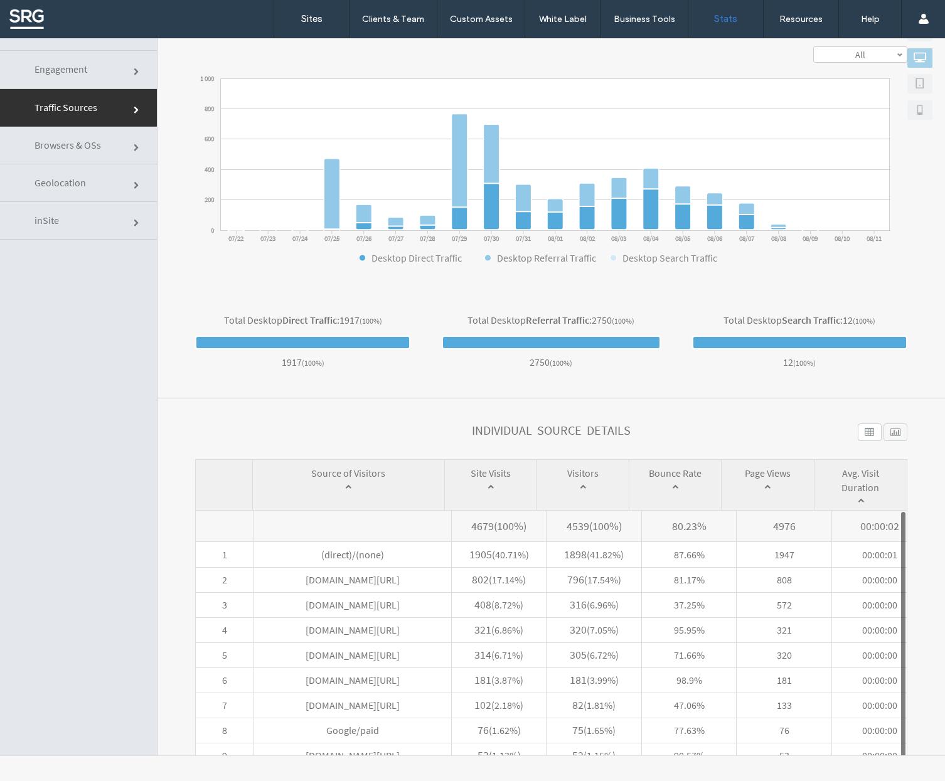
click at [913, 88] on span at bounding box center [919, 83] width 13 height 13
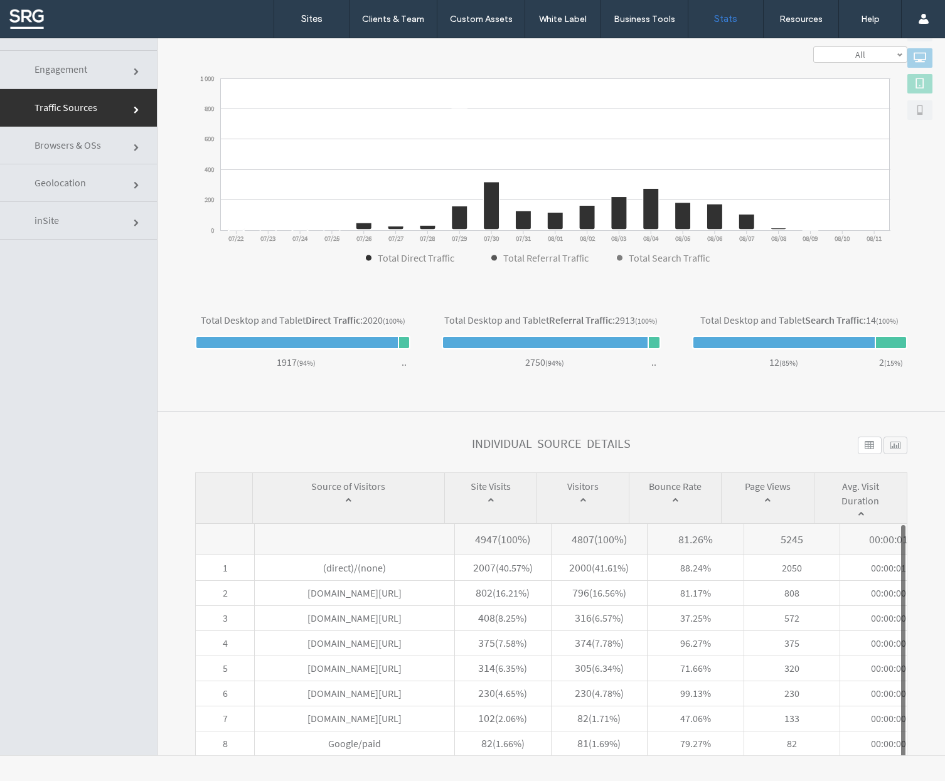
click at [913, 106] on span at bounding box center [919, 109] width 13 height 13
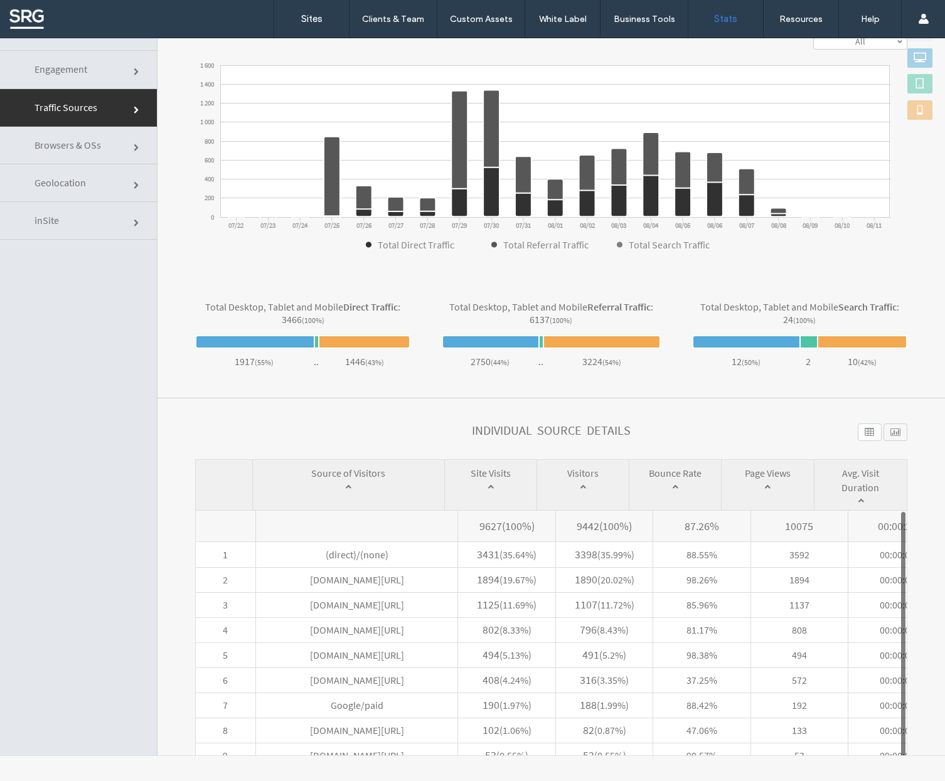
scroll to position [269, 0]
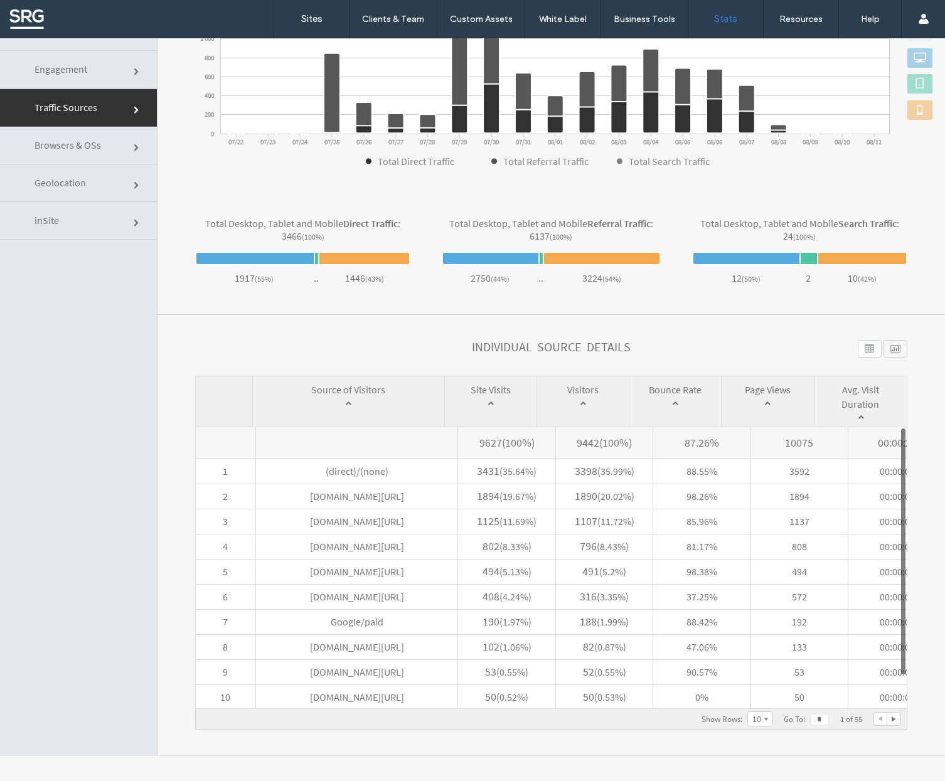
click at [256, 437] on span at bounding box center [357, 442] width 202 height 31
click at [881, 721] on div at bounding box center [886, 719] width 27 height 14
click at [887, 720] on div at bounding box center [893, 719] width 13 height 13
click at [874, 720] on div at bounding box center [880, 719] width 13 height 13
type input "*"
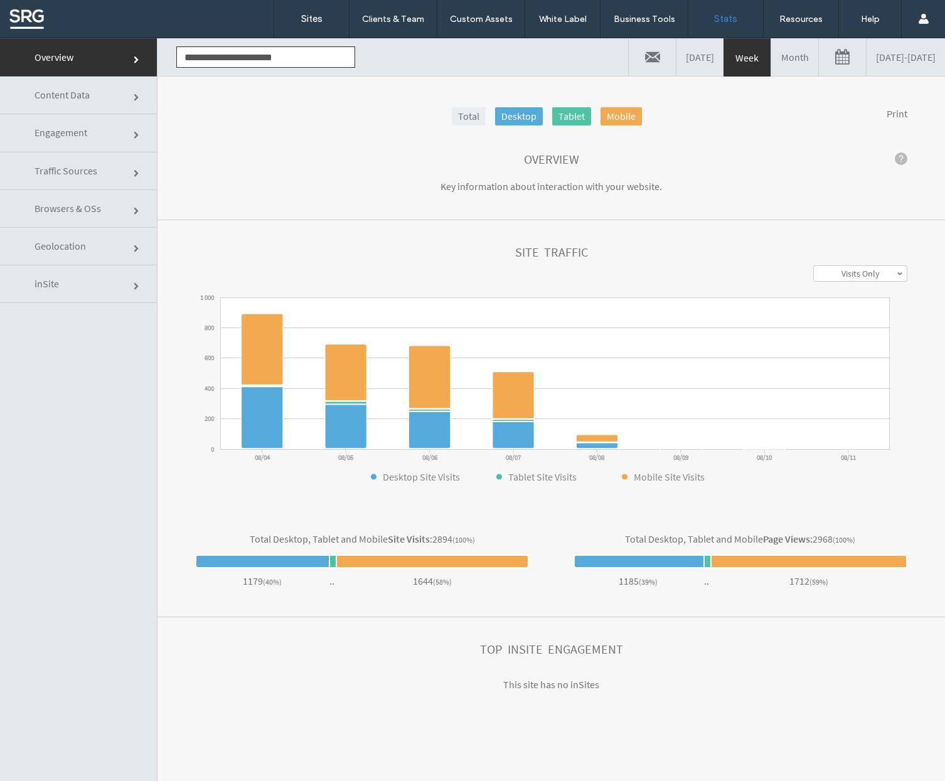
click link
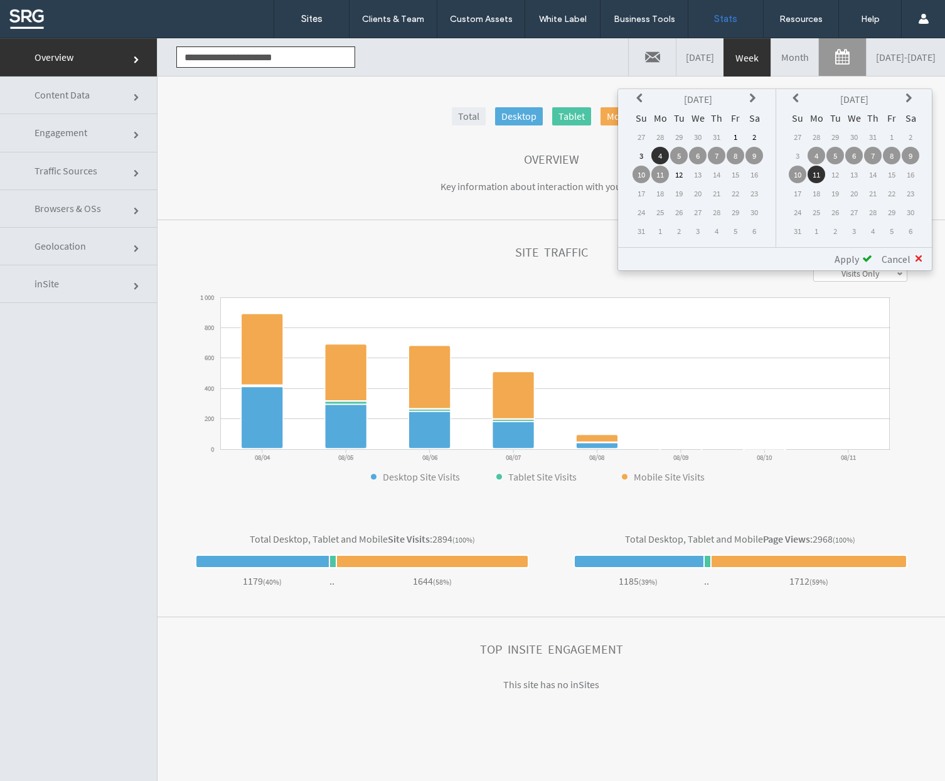
drag, startPoint x: 743, startPoint y: 54, endPoint x: 779, endPoint y: 57, distance: 35.9
click at [771, 54] on link "Month" at bounding box center [794, 57] width 47 height 38
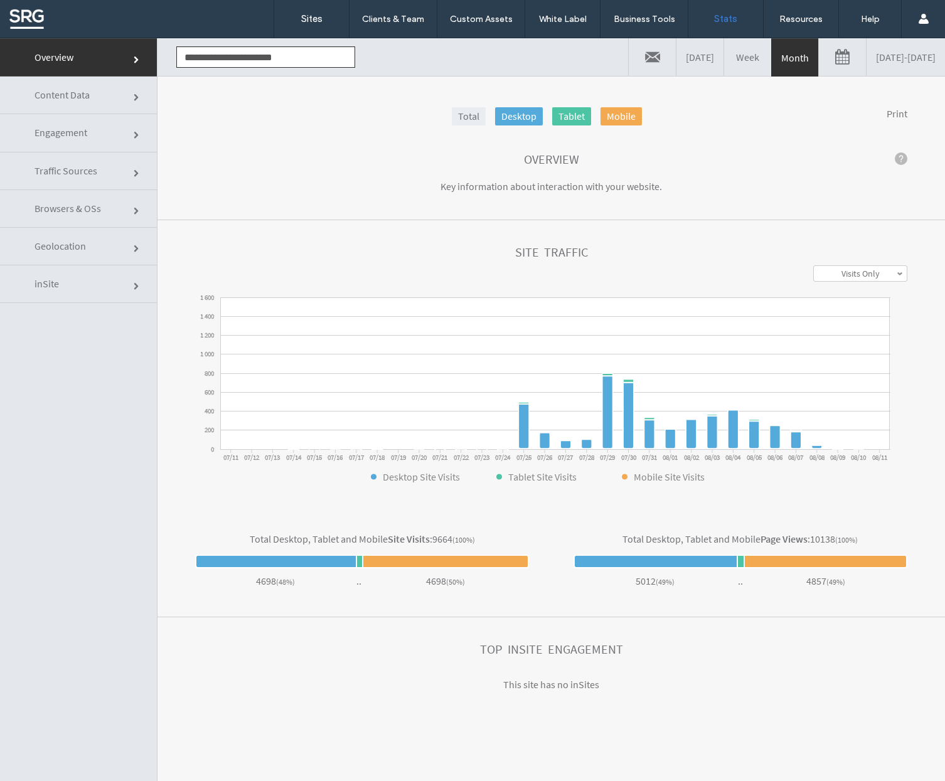
click link
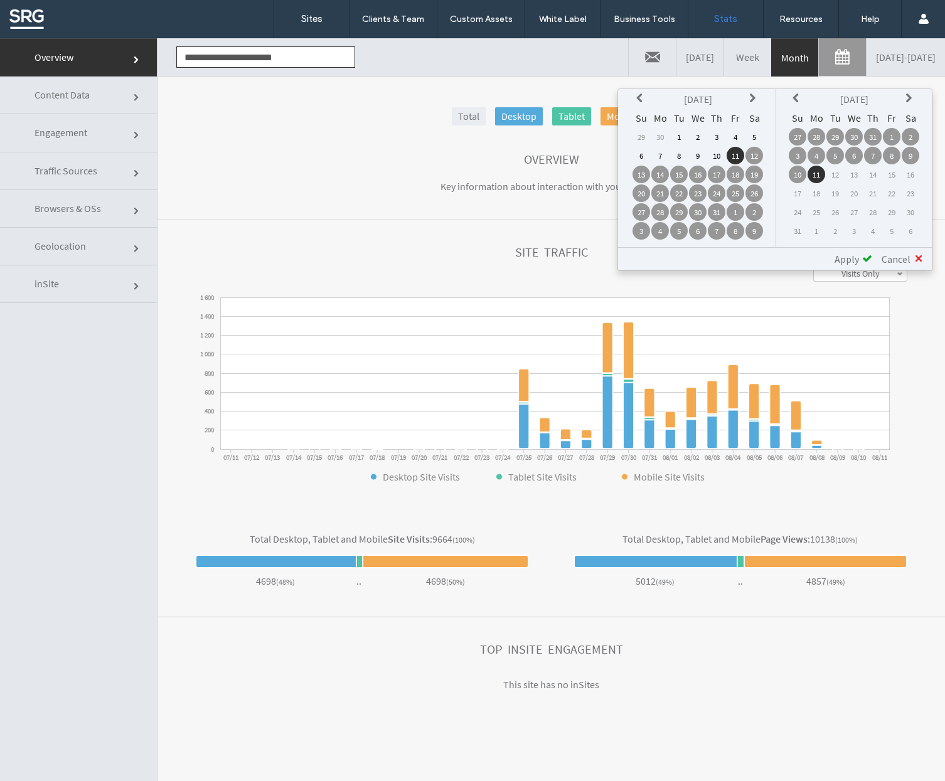
click at [681, 191] on td "22" at bounding box center [679, 193] width 18 height 18
click at [847, 262] on span "Apply" at bounding box center [846, 259] width 24 height 13
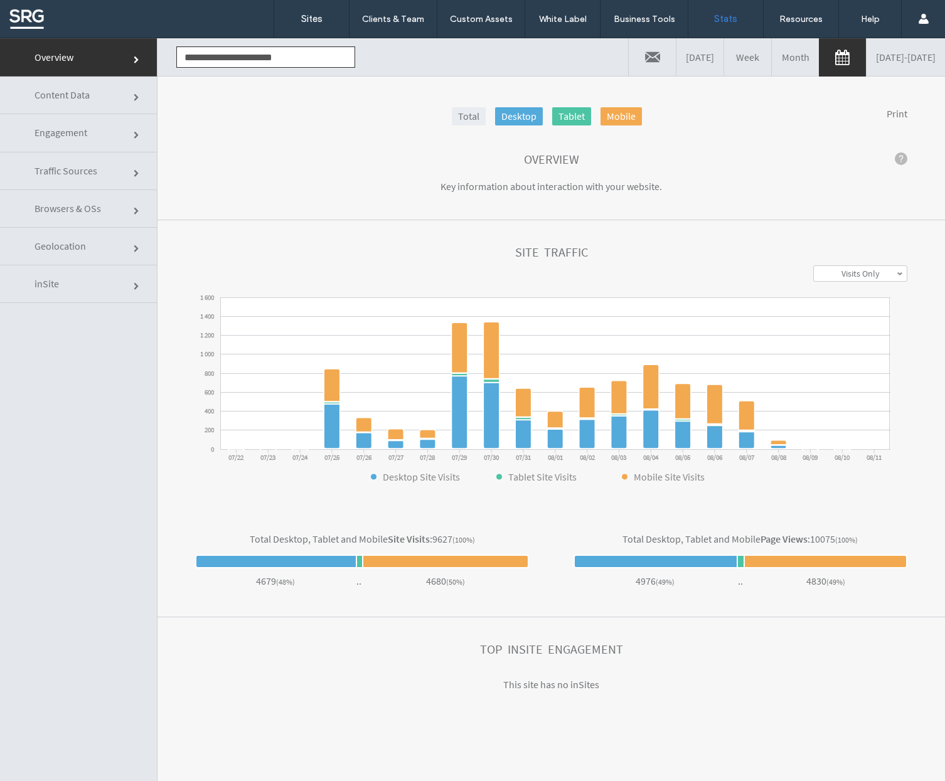
click at [134, 173] on span "Traffic Sources" at bounding box center [138, 174] width 8 height 8
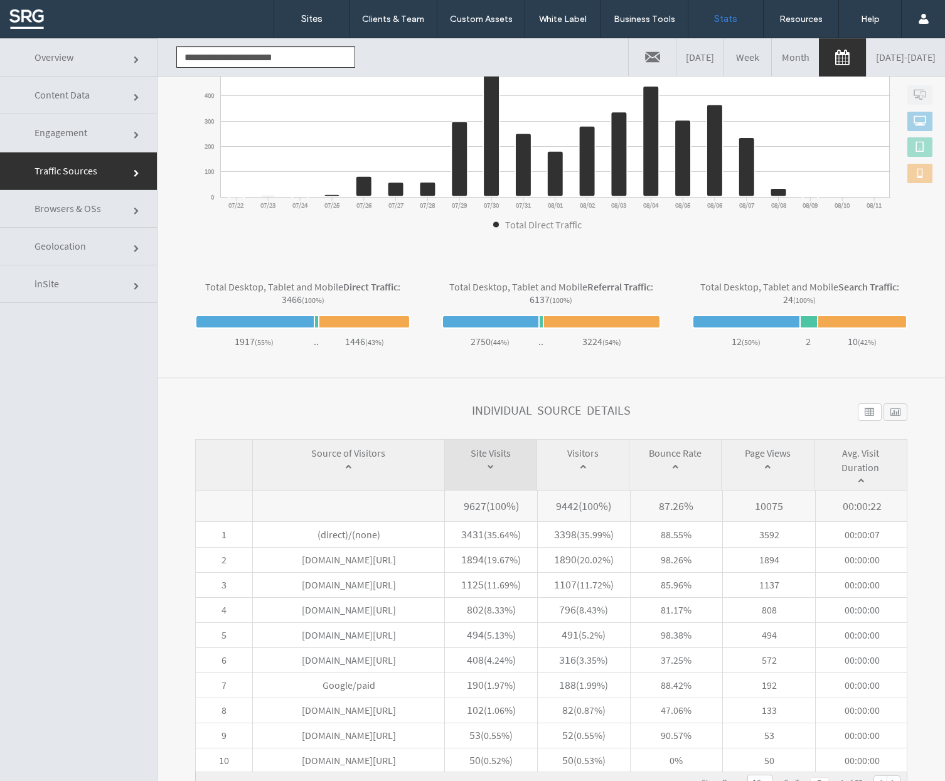
scroll to position [85, 0]
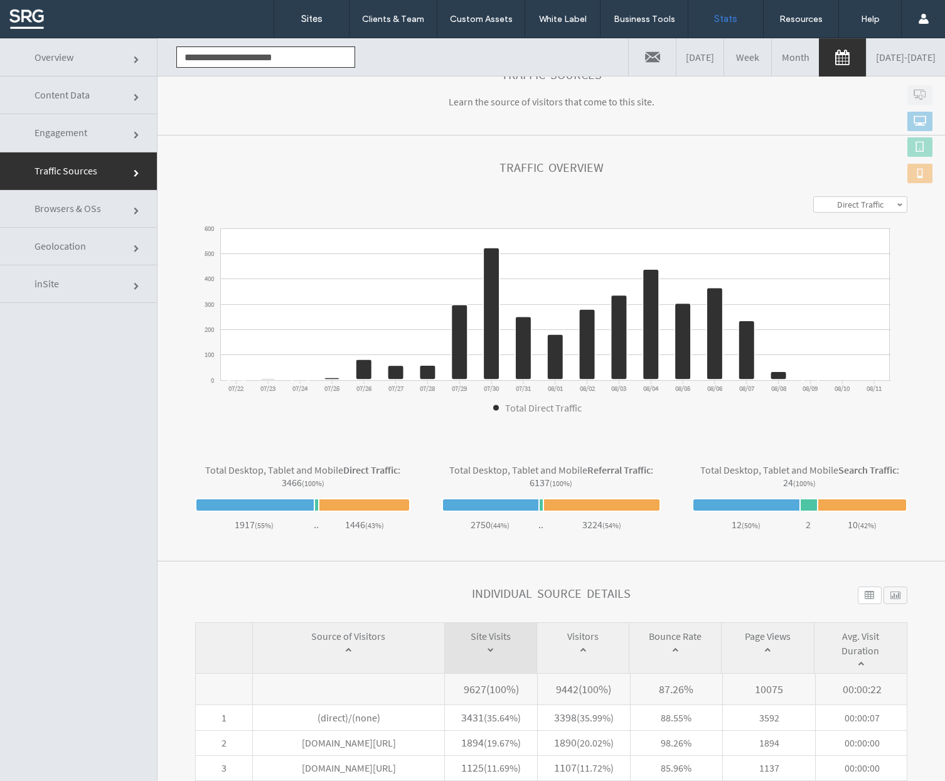
click at [816, 207] on link "Direct Traffic" at bounding box center [860, 204] width 93 height 15
click at [821, 269] on link "All" at bounding box center [860, 267] width 93 height 15
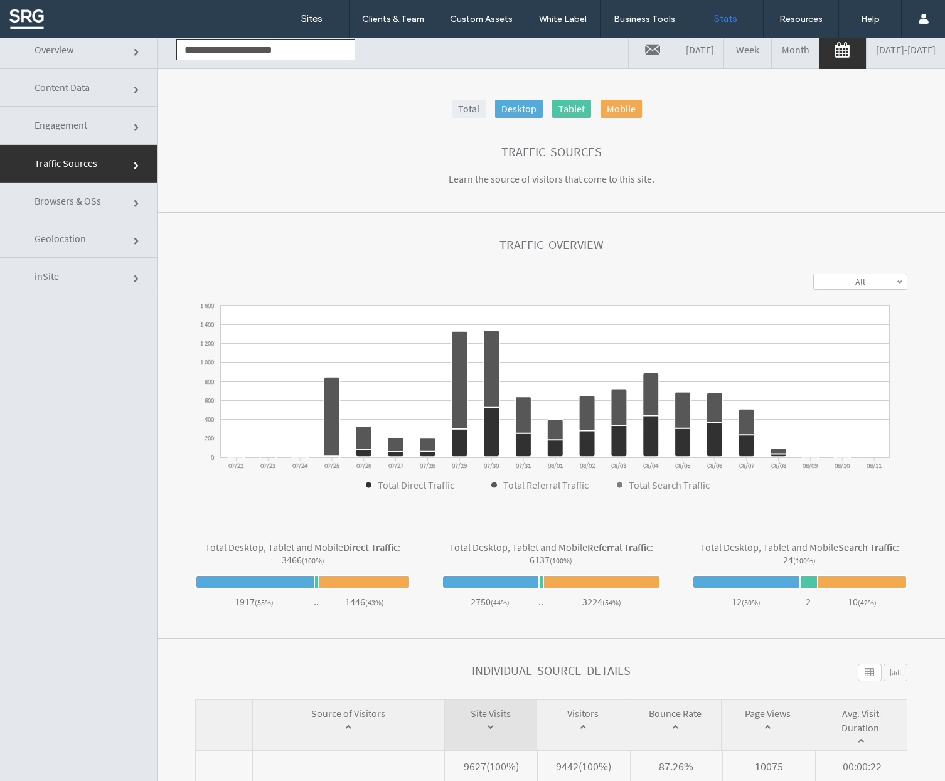
scroll to position [11, 0]
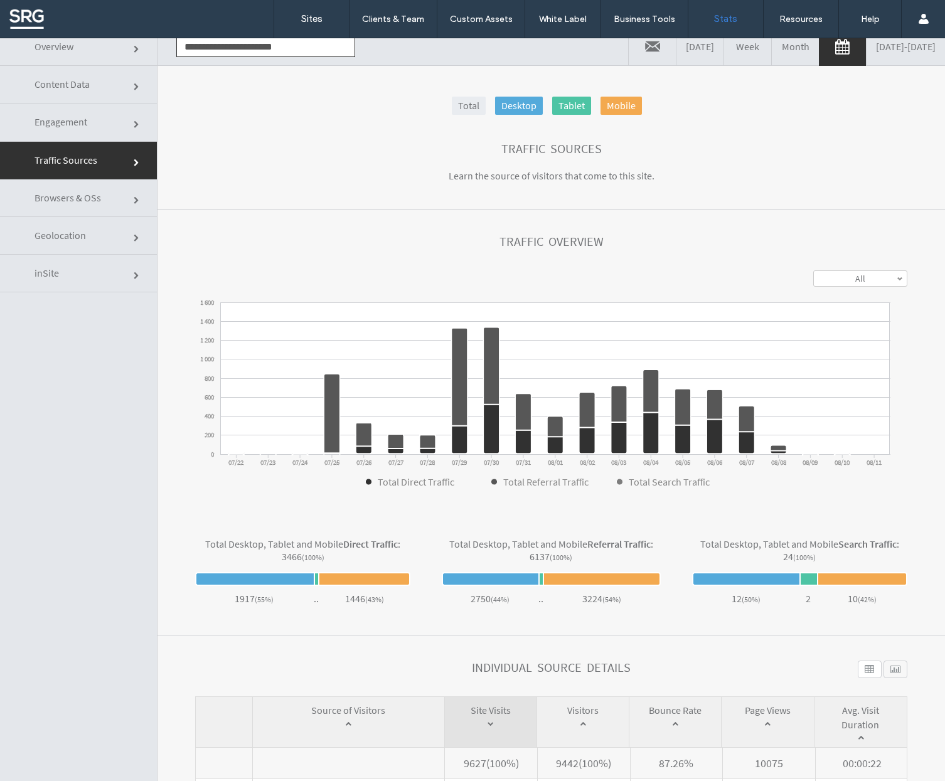
click at [134, 197] on span "Browsers & OSs" at bounding box center [138, 201] width 8 height 8
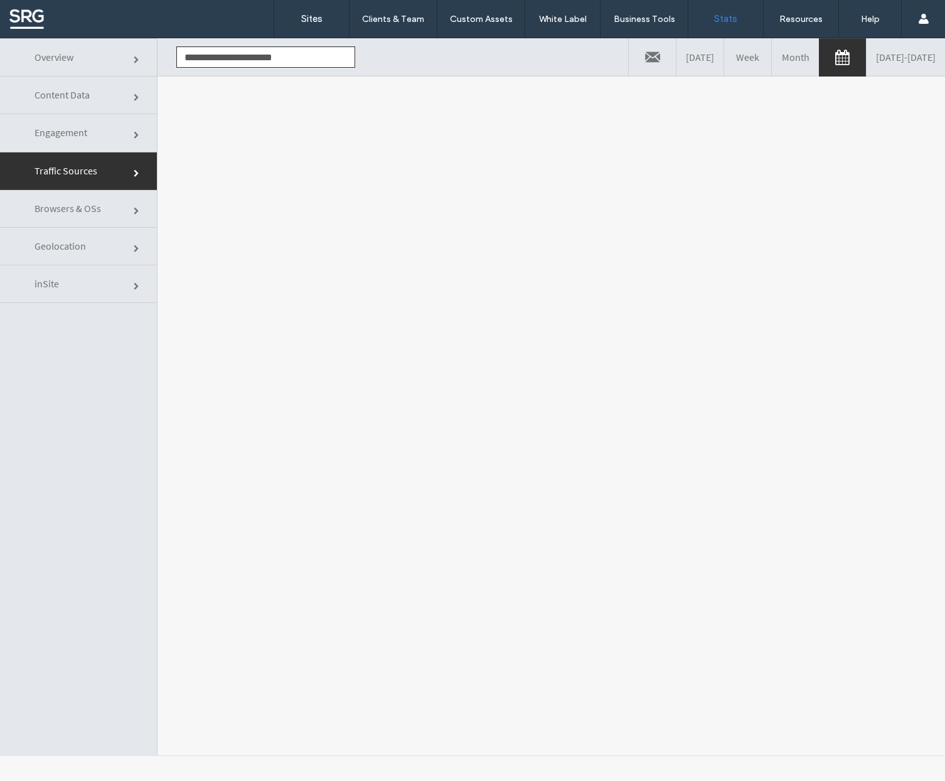
scroll to position [0, 0]
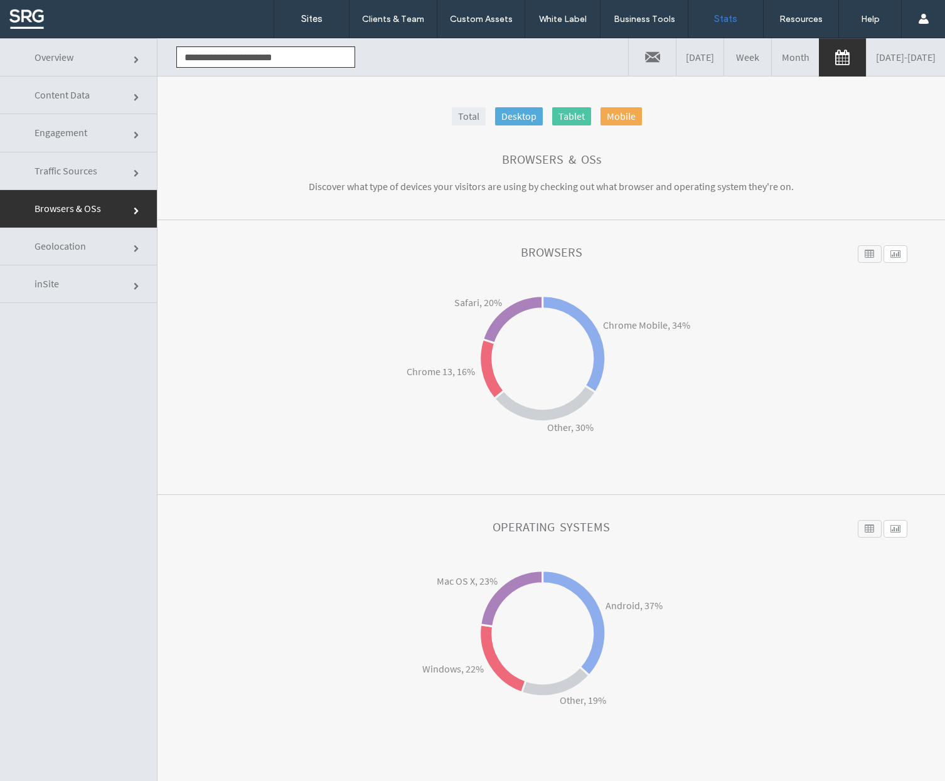
click at [134, 246] on span "Geolocation" at bounding box center [138, 249] width 8 height 8
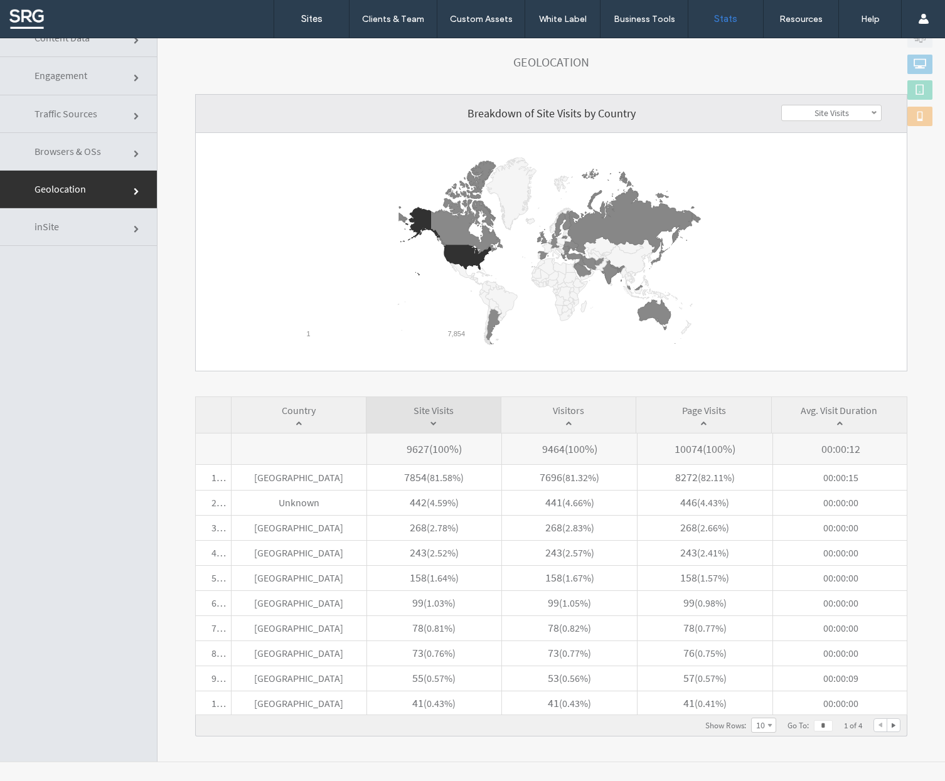
scroll to position [63, 0]
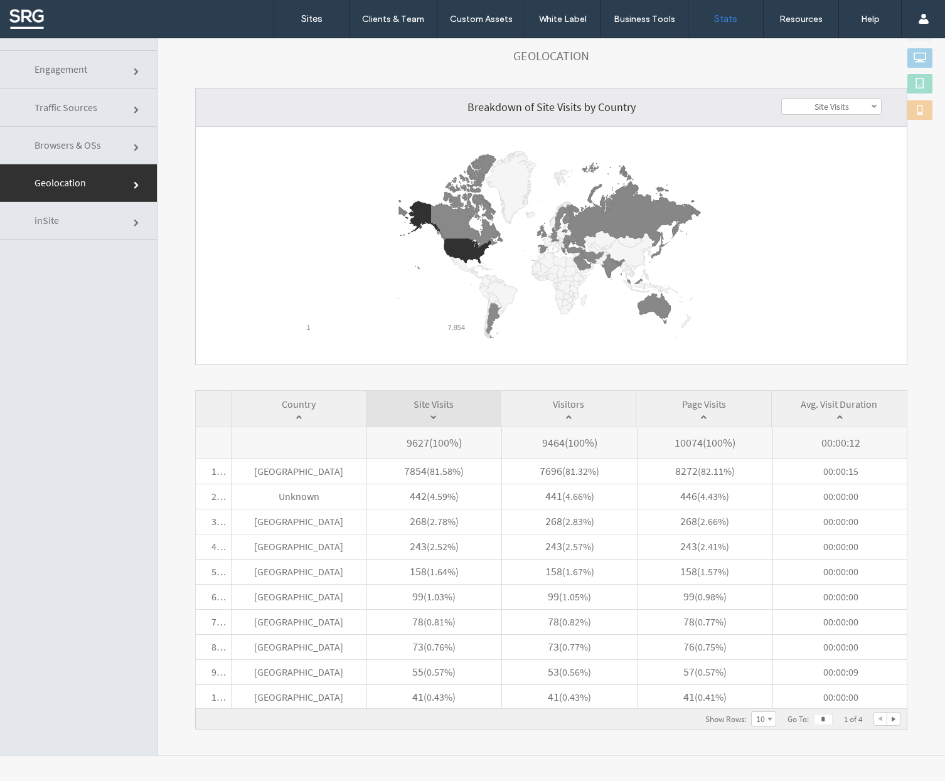
click at [871, 104] on span at bounding box center [874, 107] width 6 height 6
click section "Geolocation"
click link "inSite"
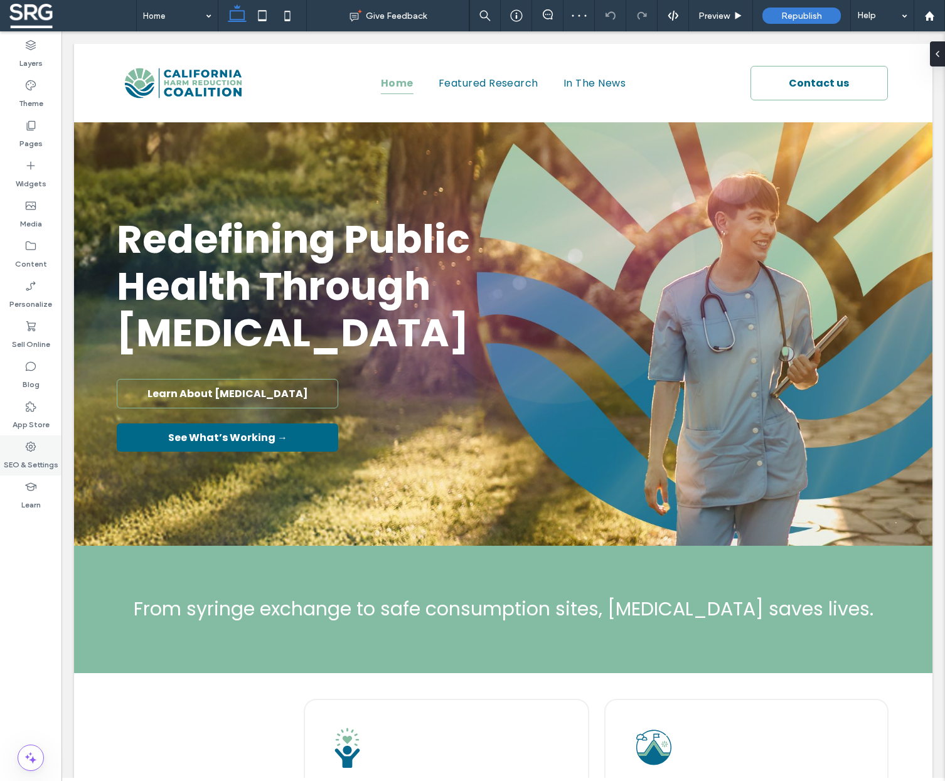
click at [30, 454] on label "SEO & Settings" at bounding box center [31, 462] width 55 height 18
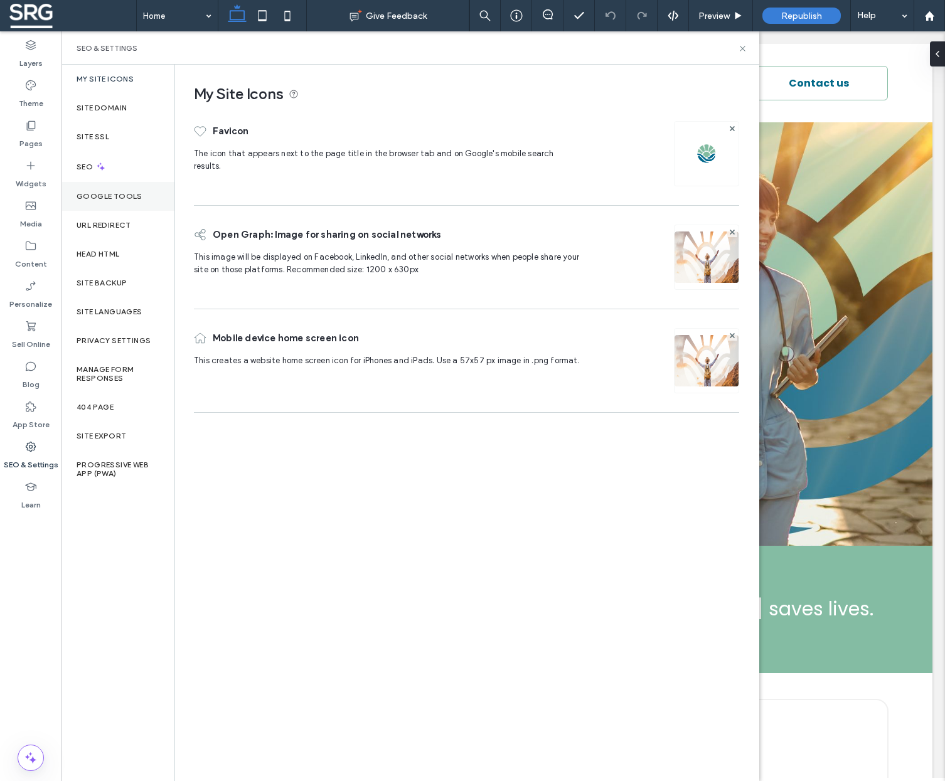
click at [118, 197] on label "Google Tools" at bounding box center [110, 196] width 66 height 9
